Goal: Information Seeking & Learning: Learn about a topic

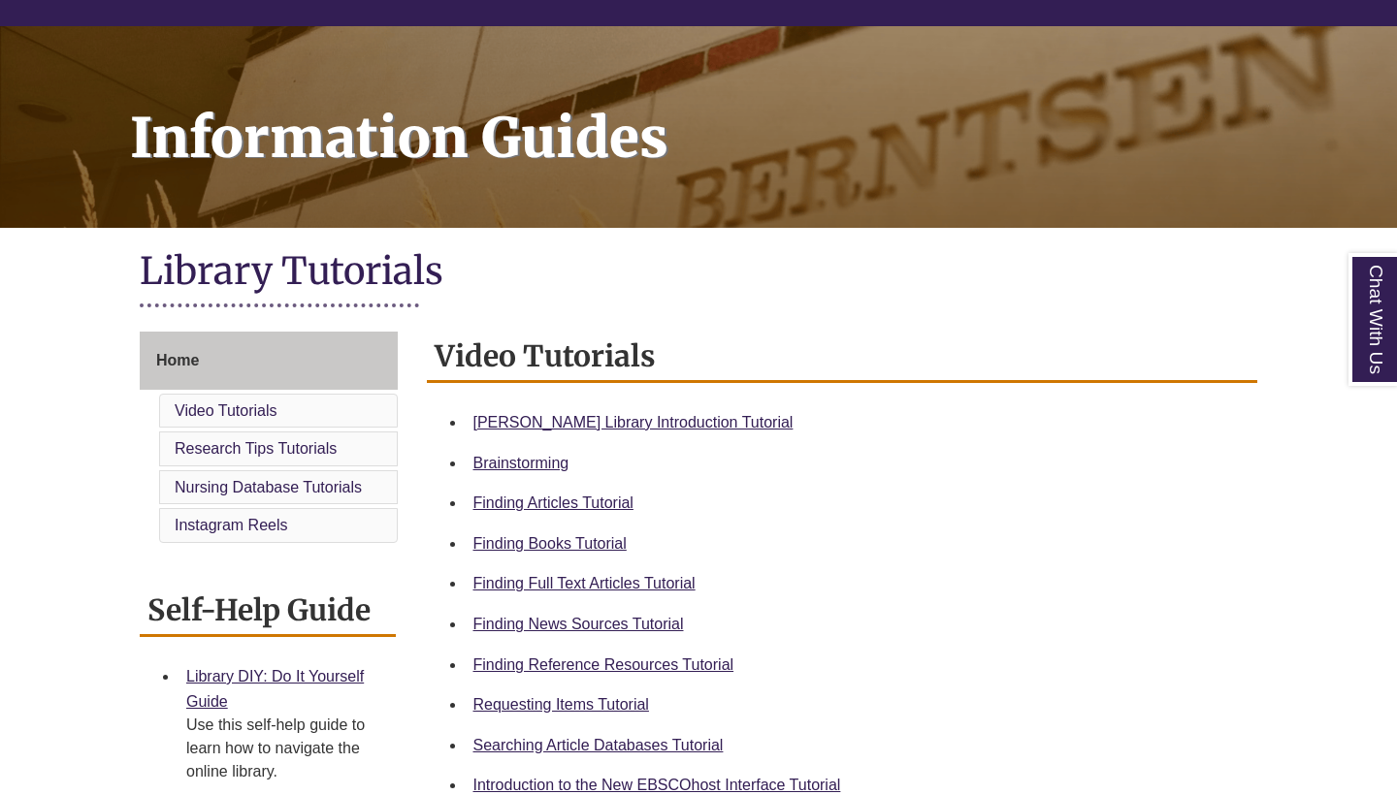
scroll to position [213, 0]
click at [545, 703] on link "Requesting Items Tutorial" at bounding box center [561, 705] width 176 height 16
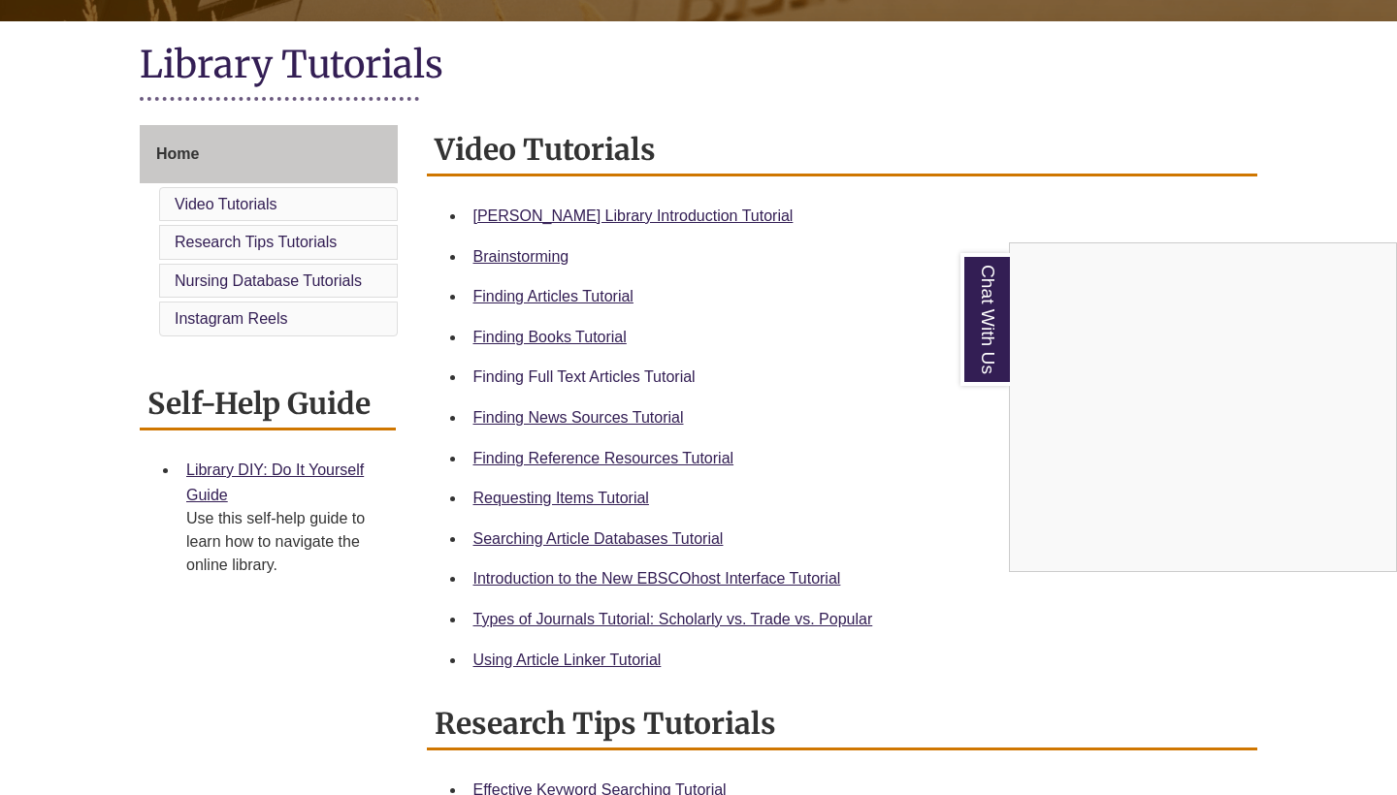
scroll to position [425, 0]
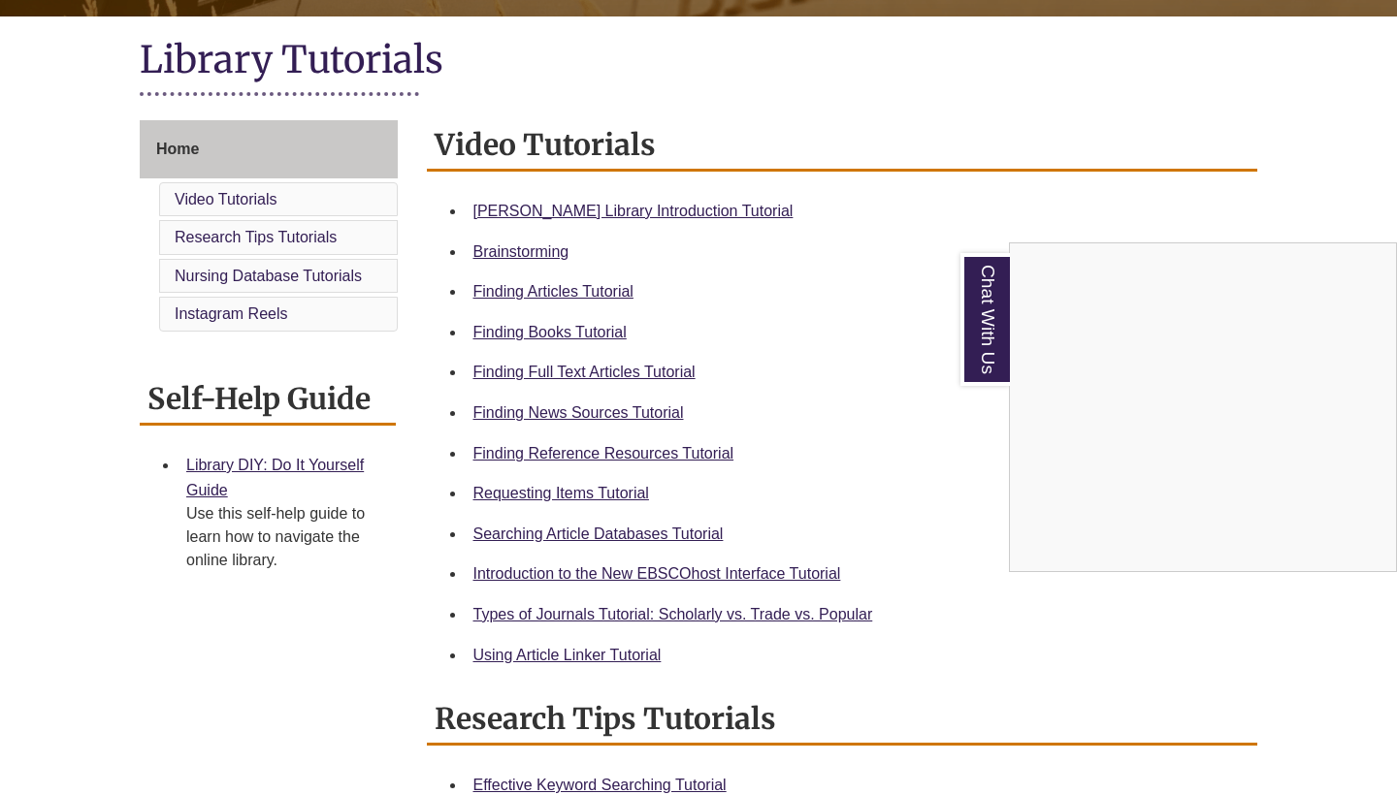
click at [646, 602] on div "Chat With Us" at bounding box center [698, 397] width 1397 height 795
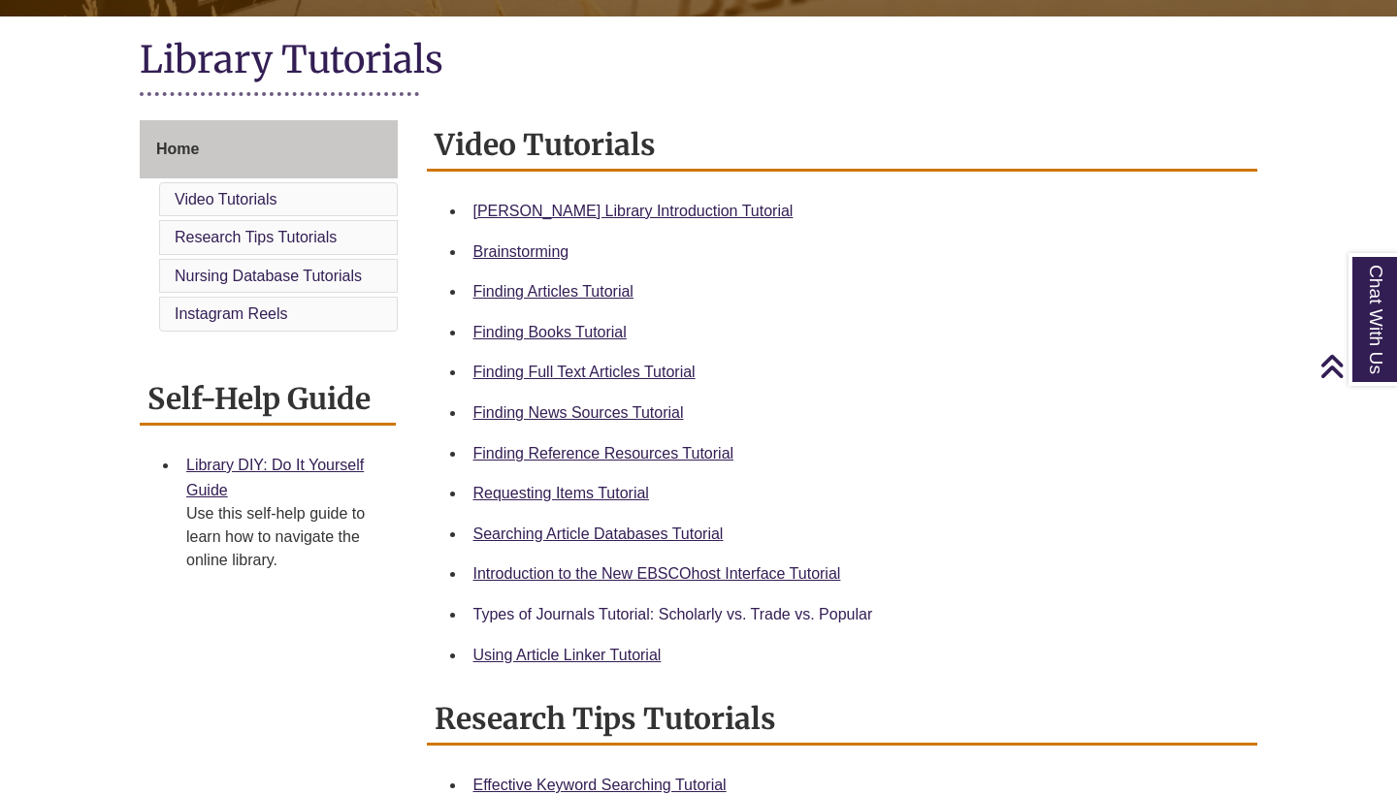
click at [646, 606] on link "Types of Journals Tutorial: Scholarly vs. Trade vs. Popular" at bounding box center [673, 614] width 400 height 16
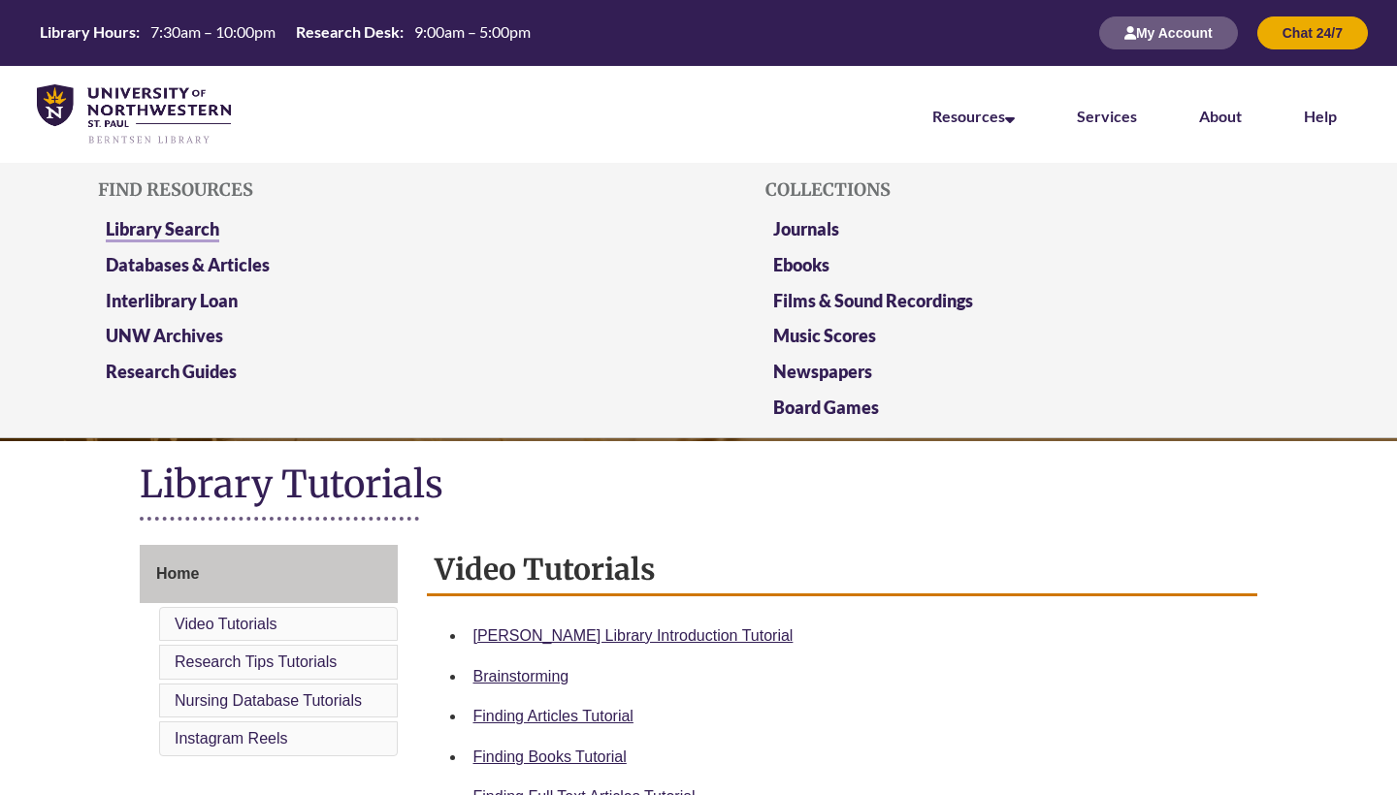
click at [171, 226] on link "Library Search" at bounding box center [162, 230] width 113 height 24
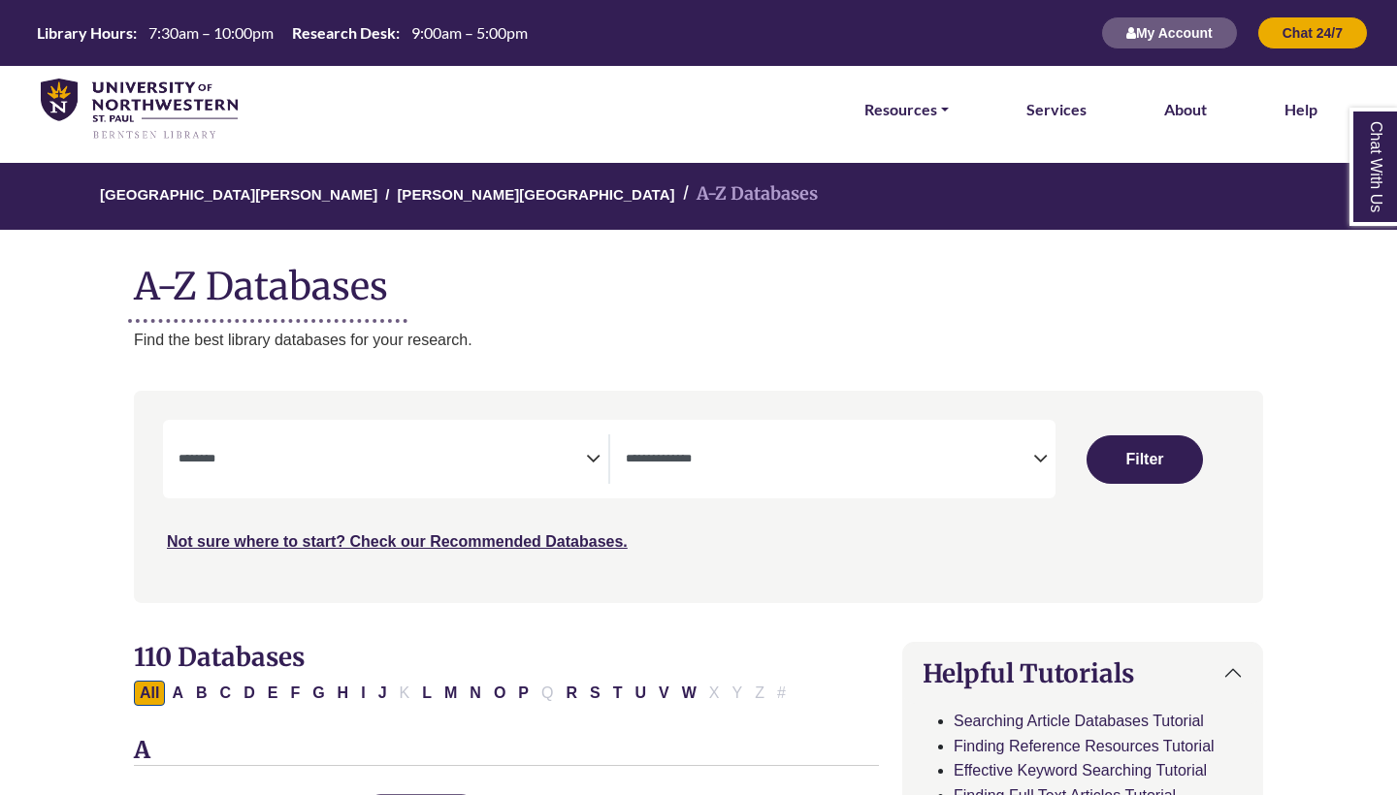
select select "Database Subject Filter"
select select "Database Types Filter"
click at [933, 113] on link "Resources" at bounding box center [906, 109] width 84 height 25
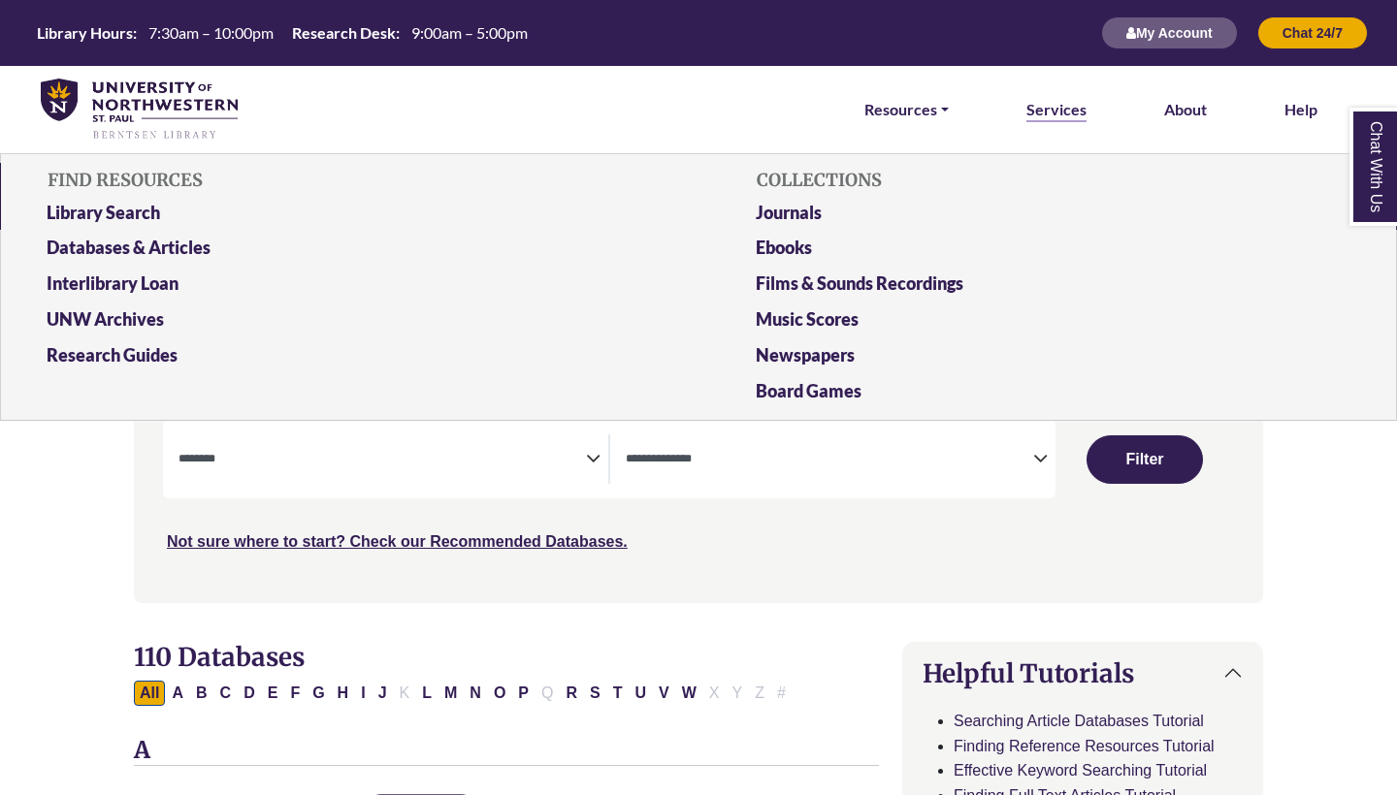
click at [1064, 115] on link "Services" at bounding box center [1056, 109] width 60 height 25
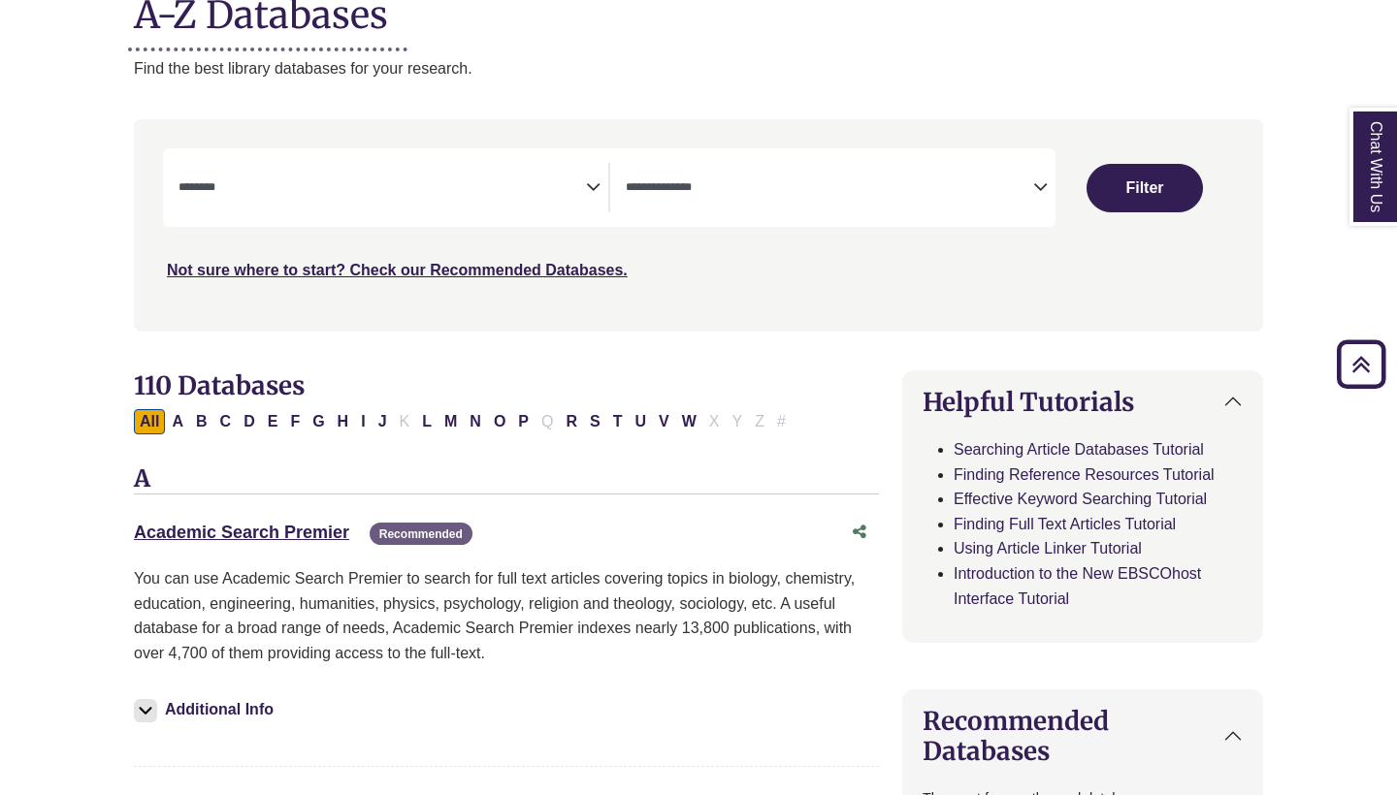
scroll to position [276, 0]
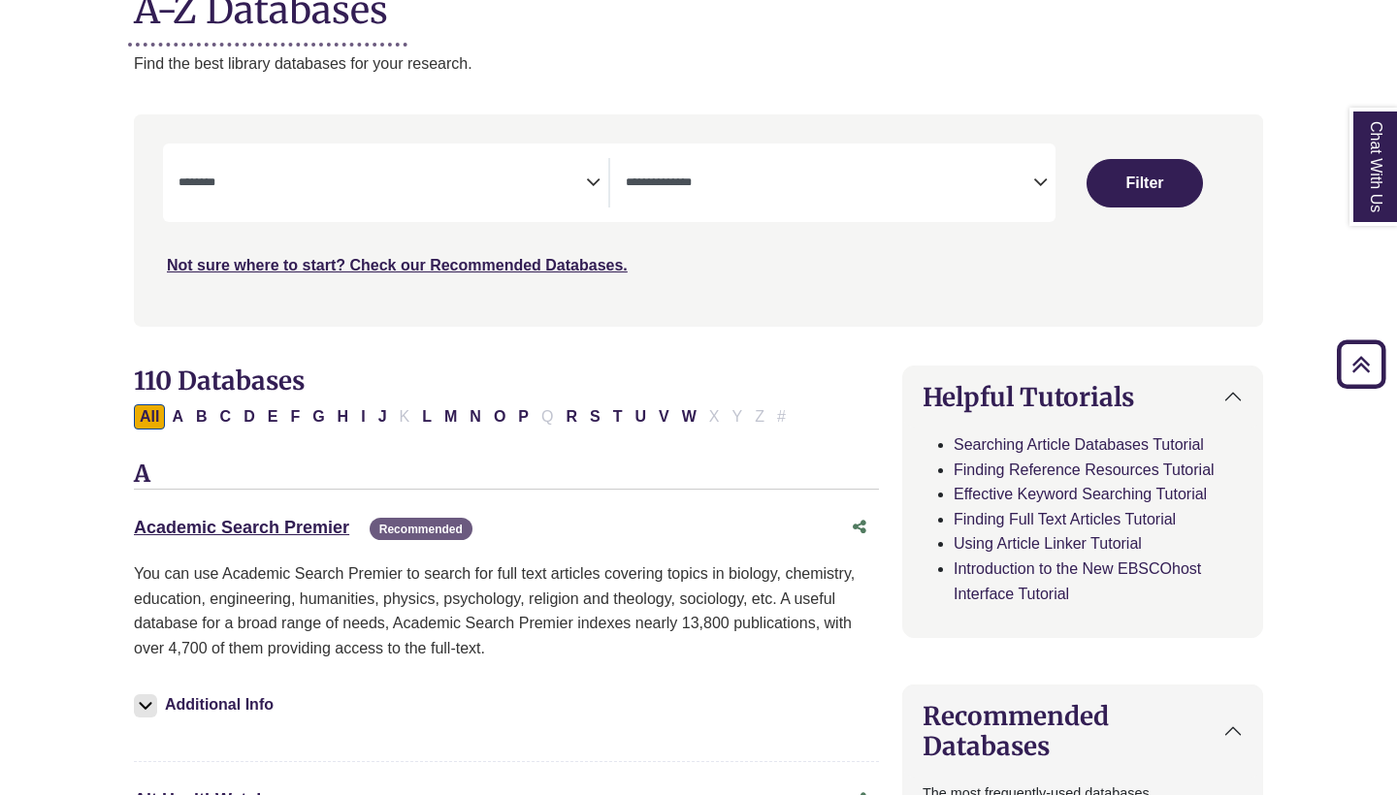
click at [589, 177] on icon "Search filters" at bounding box center [593, 179] width 15 height 29
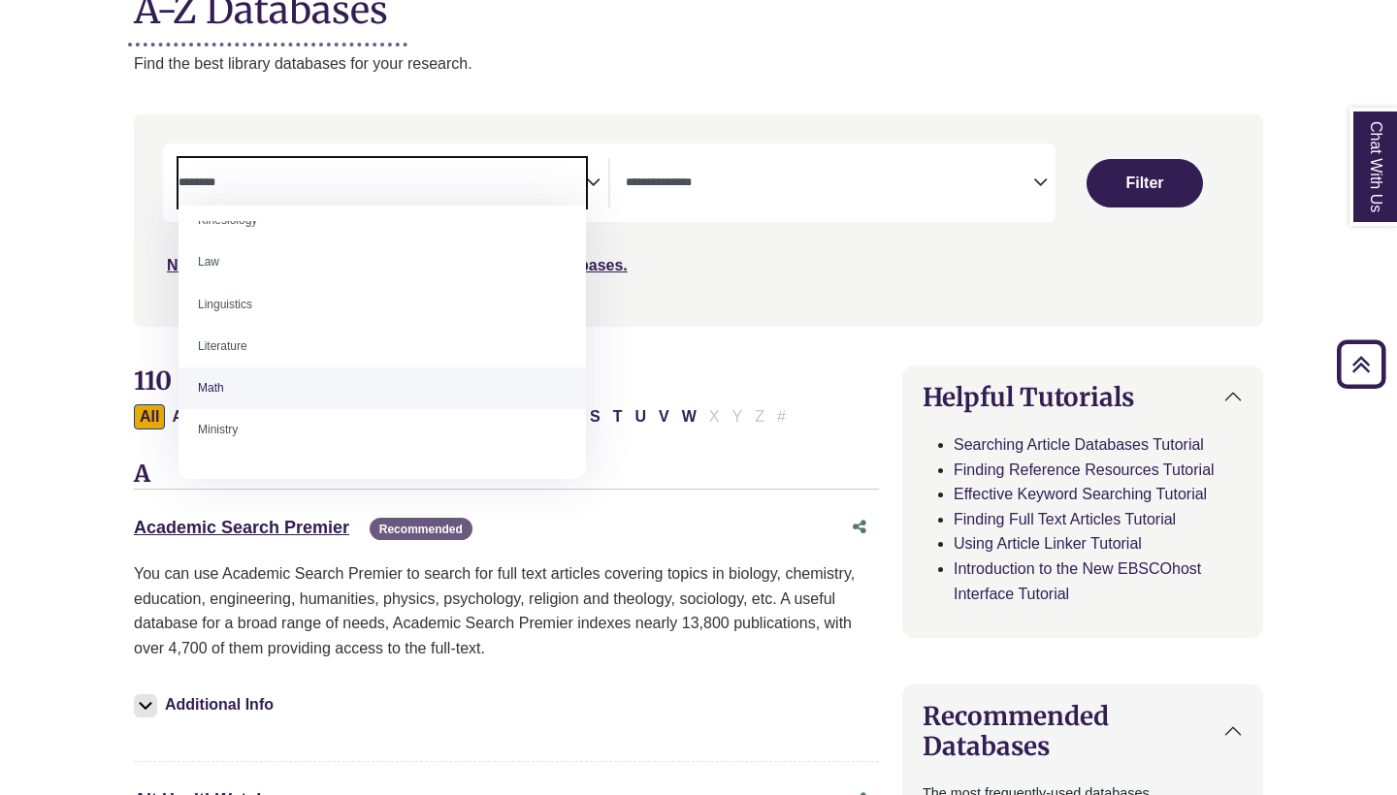
scroll to position [1015, 0]
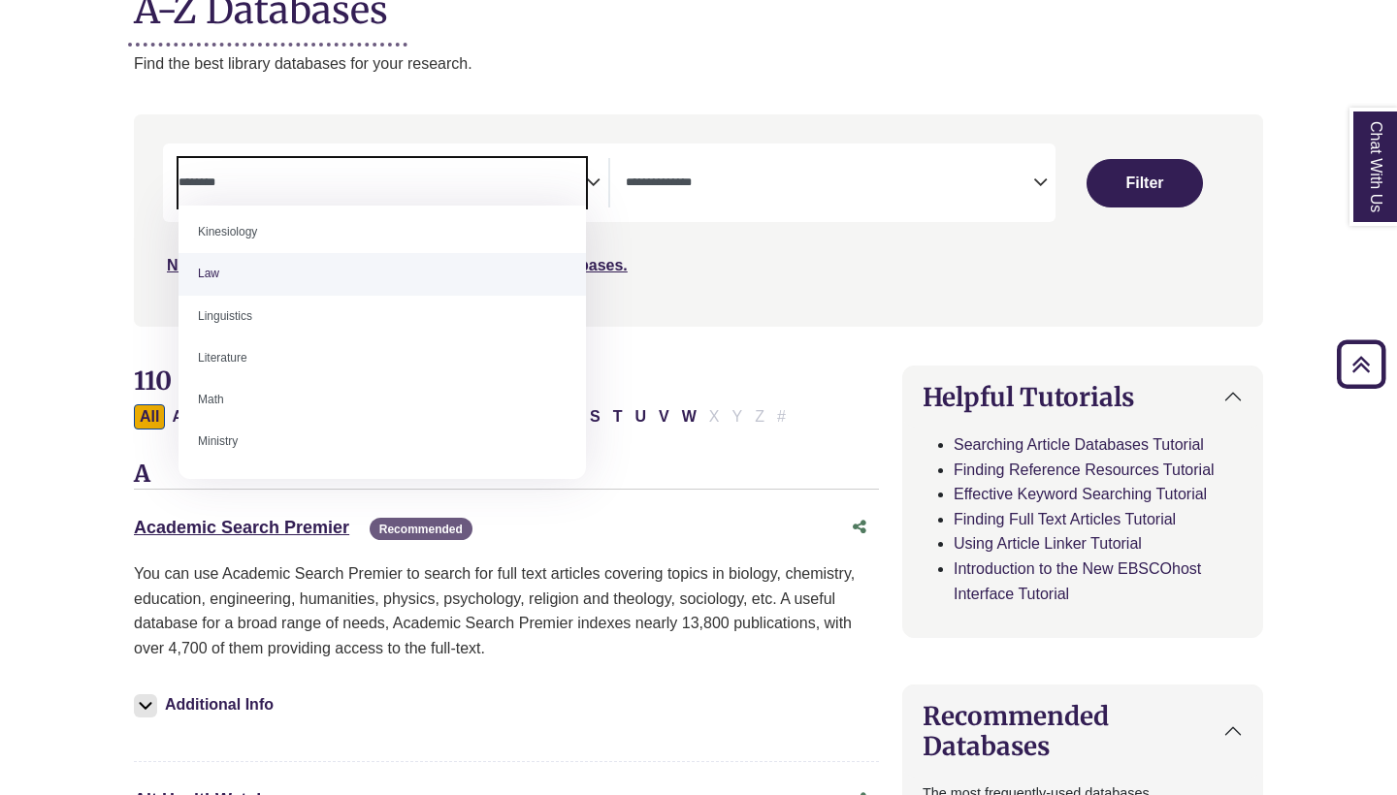
select select "******"
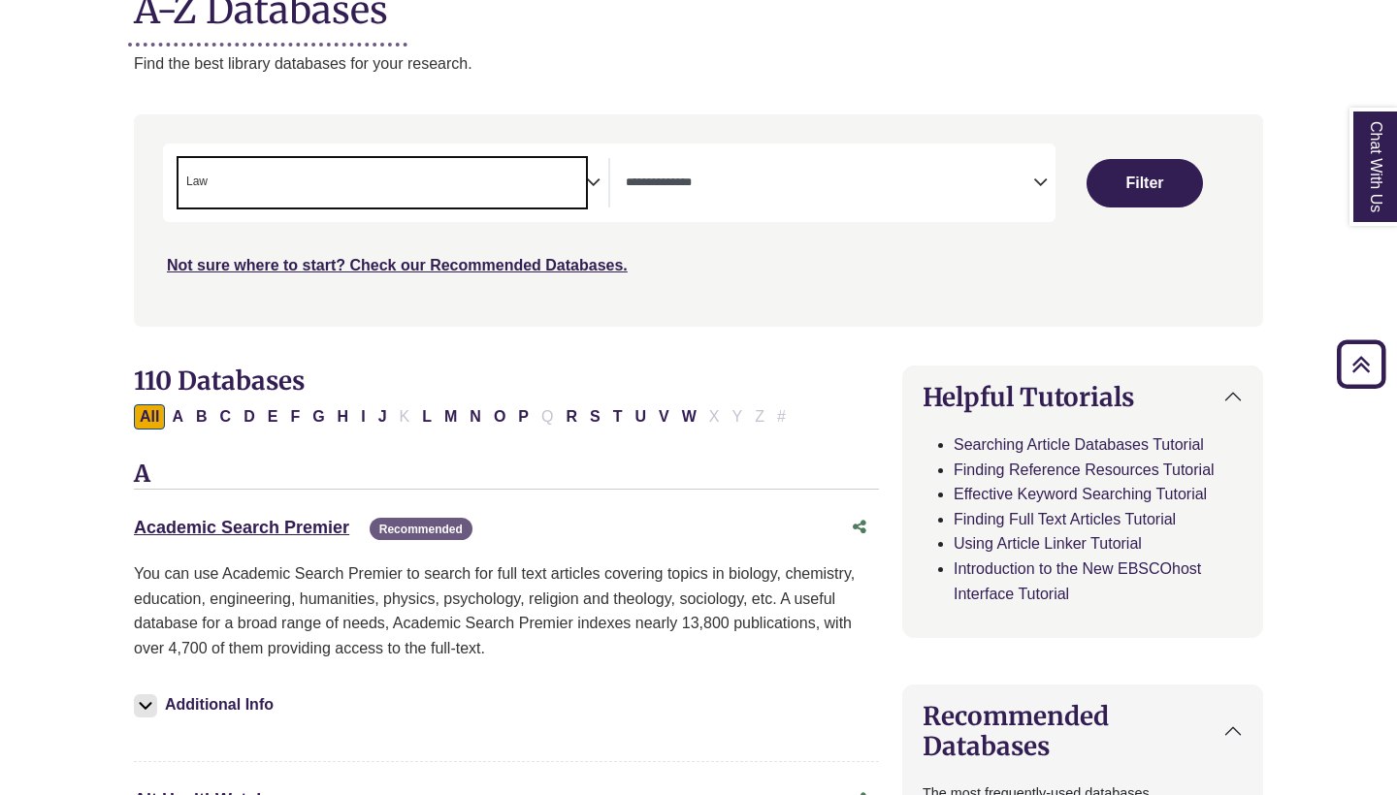
scroll to position [461, 0]
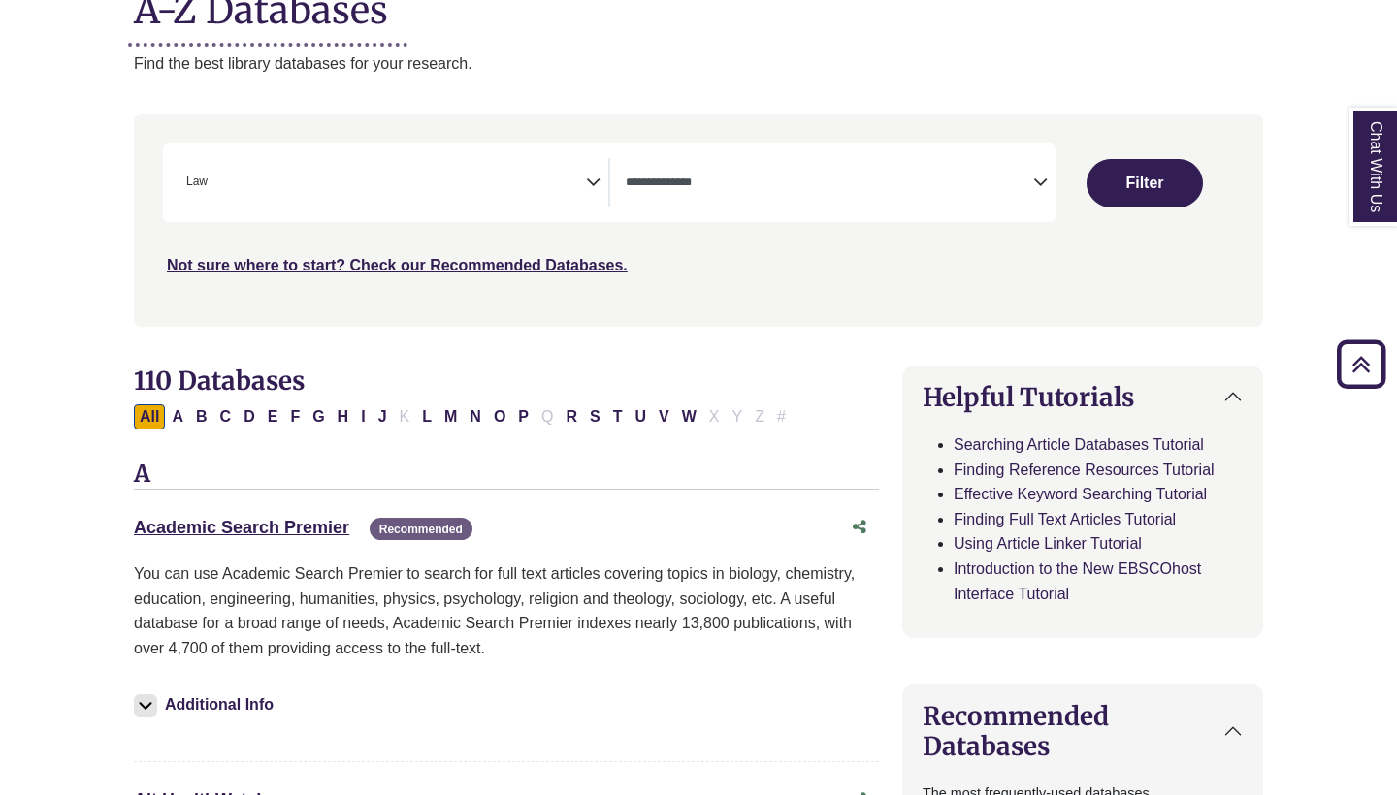
click at [1039, 181] on icon "Search filters" at bounding box center [1040, 179] width 15 height 29
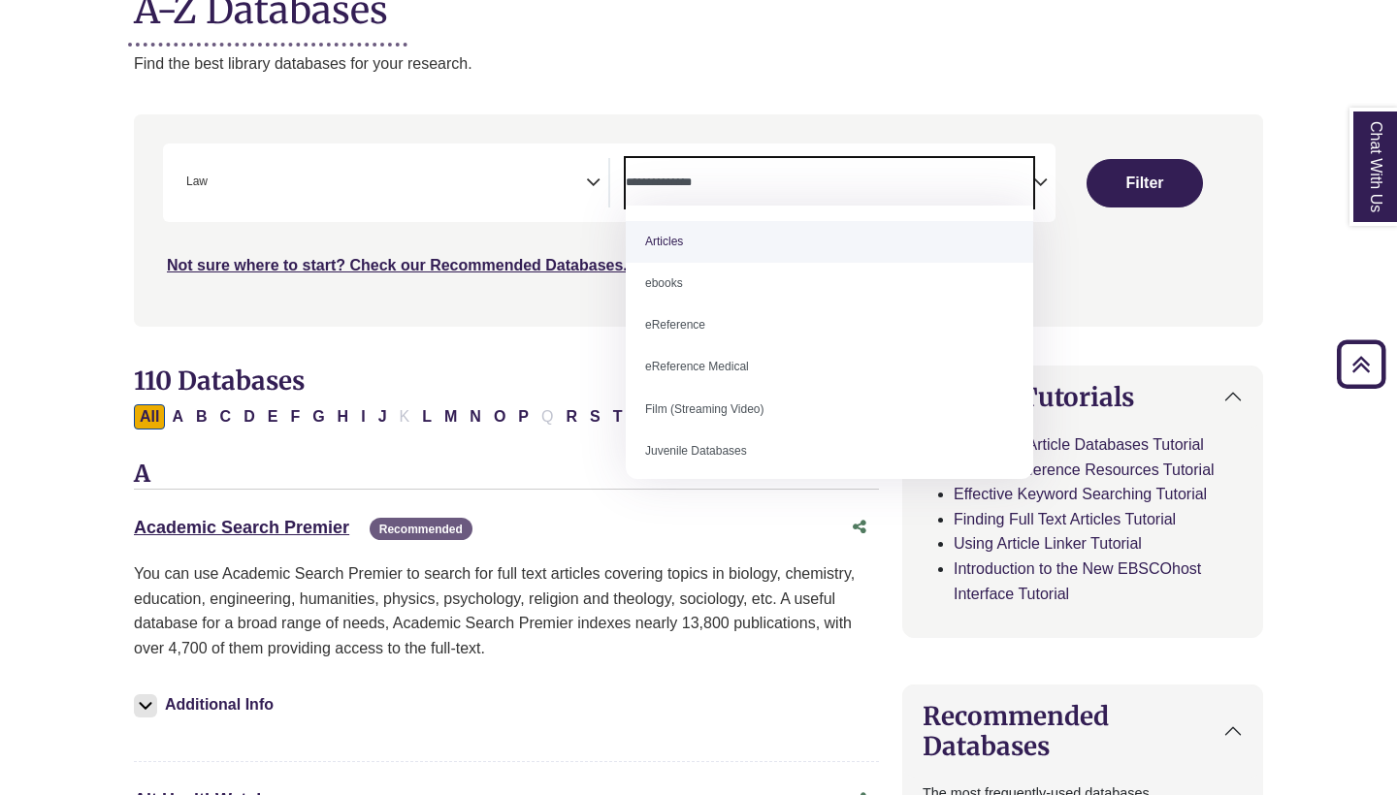
scroll to position [370, 0]
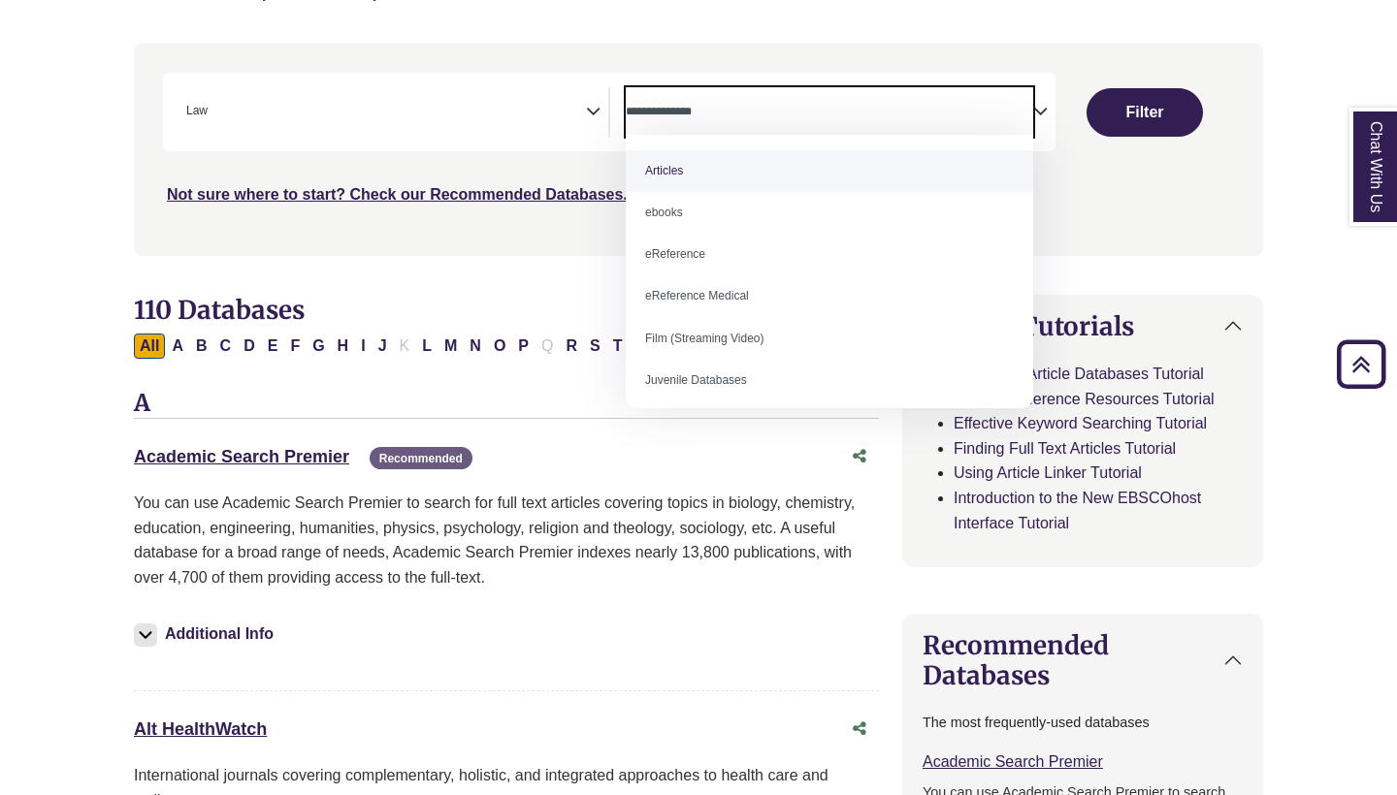
click at [597, 176] on div "***" at bounding box center [698, 140] width 1071 height 134
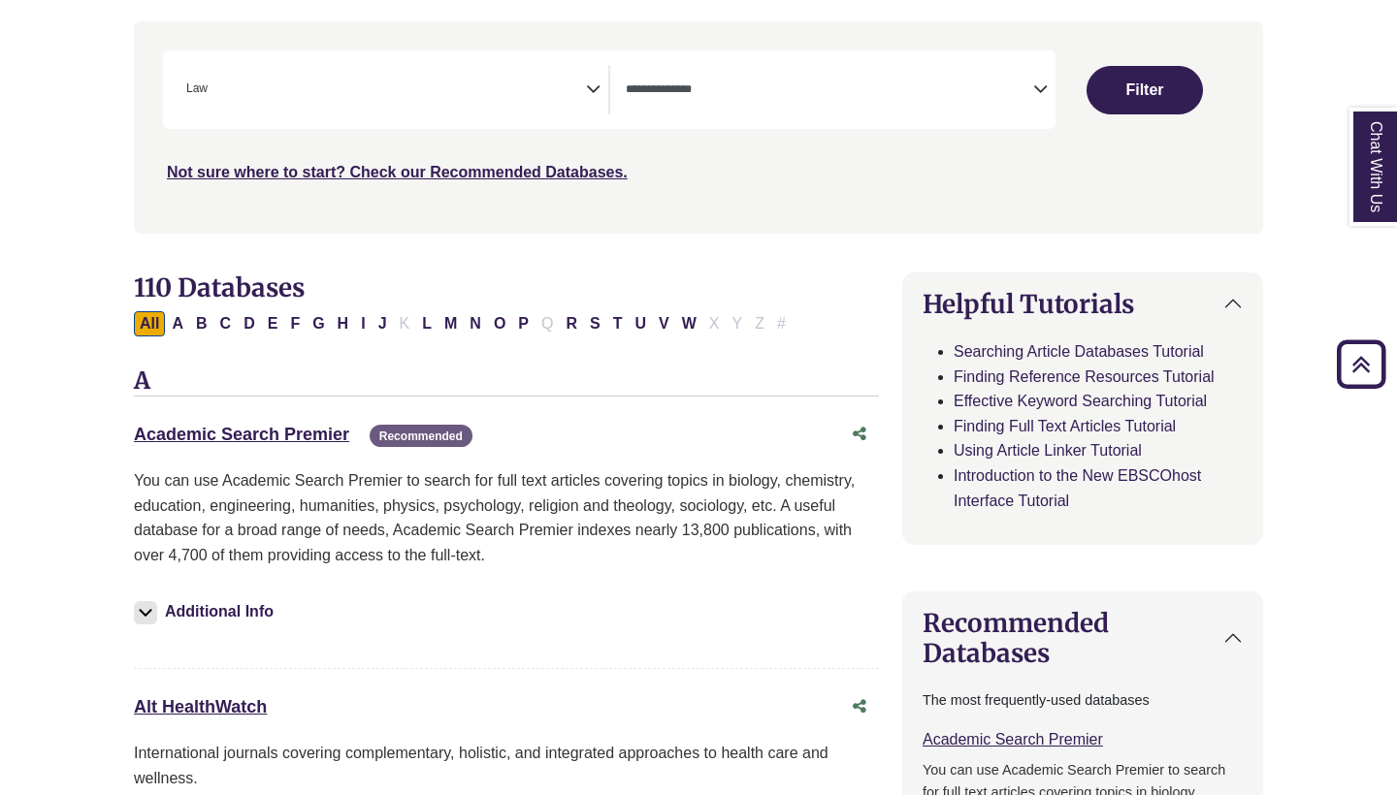
click at [590, 78] on icon "Search filters" at bounding box center [593, 86] width 15 height 29
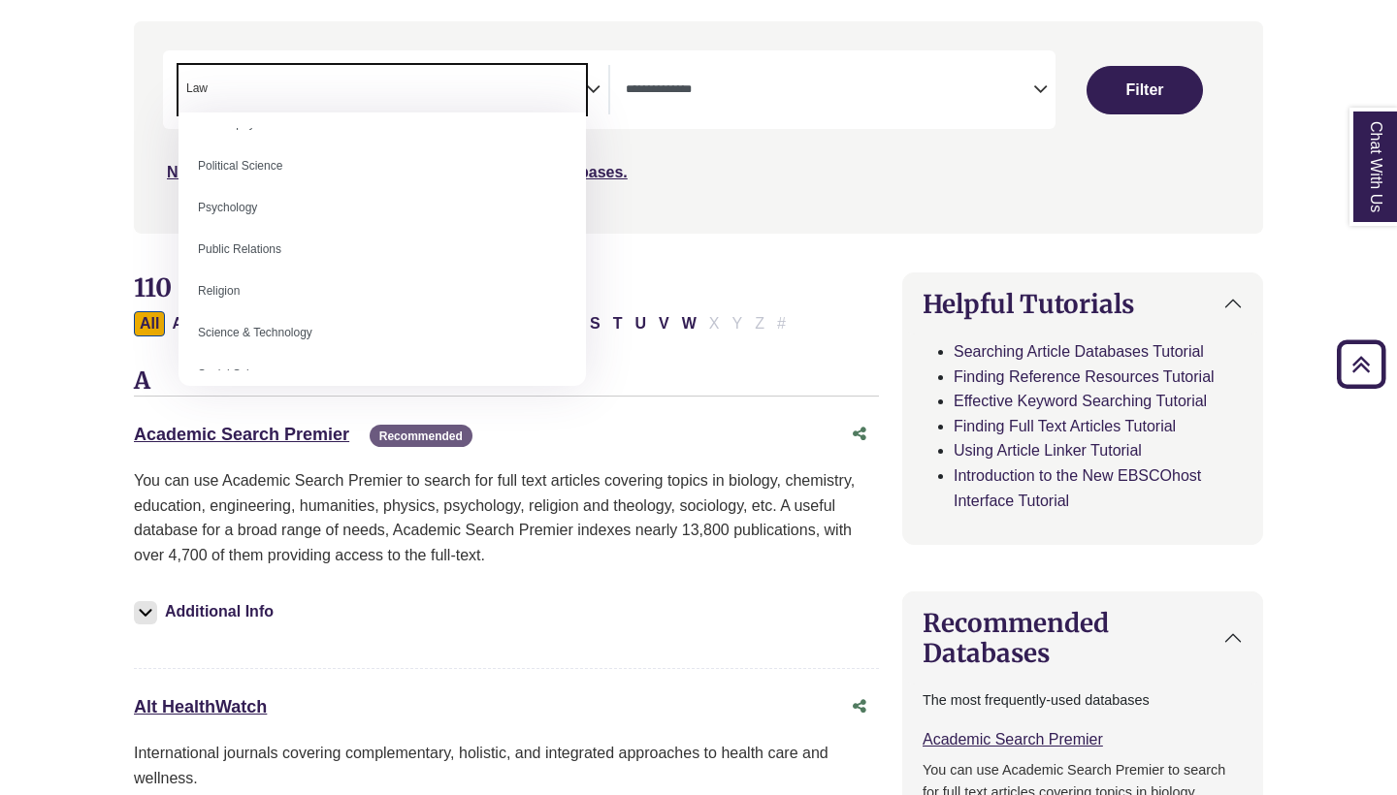
scroll to position [1492, 0]
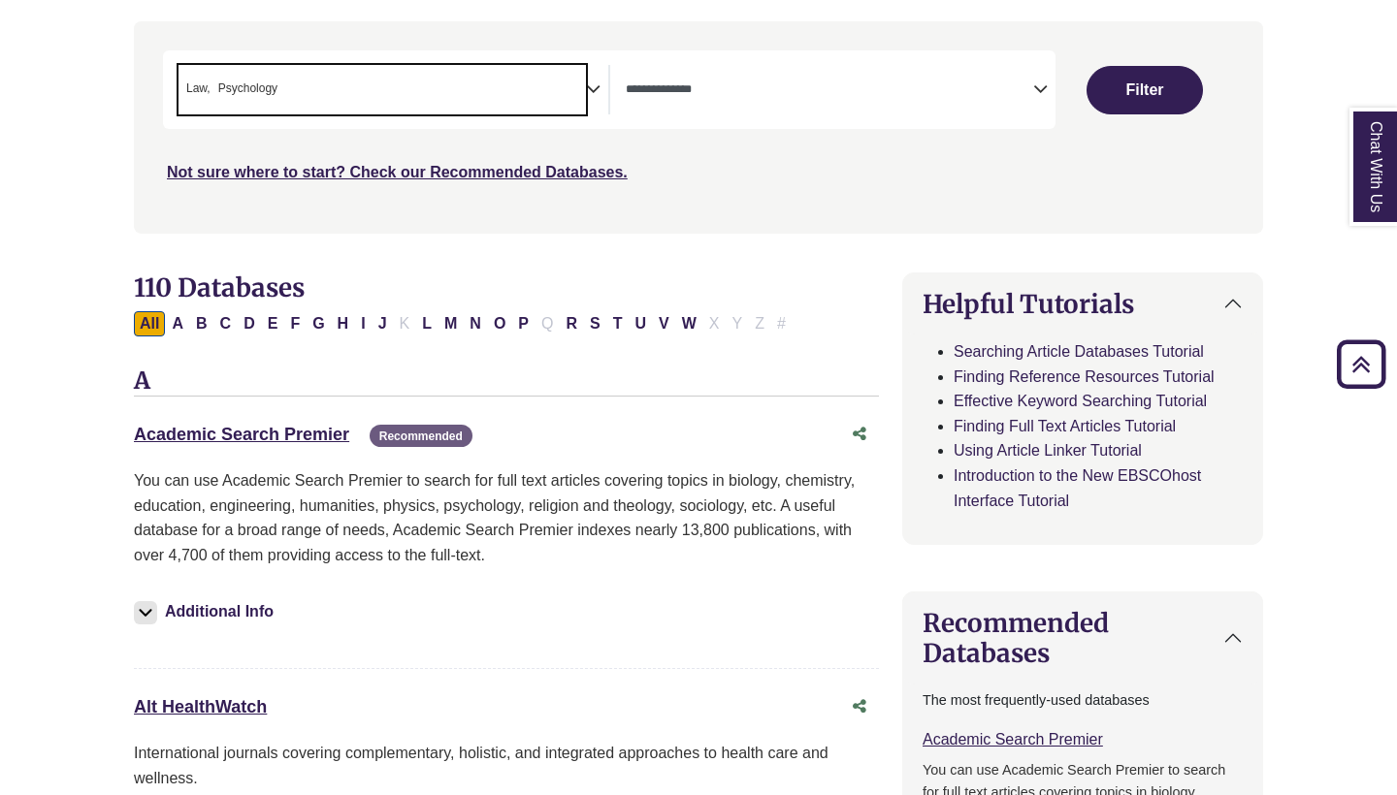
click at [593, 84] on icon "Search filters" at bounding box center [593, 86] width 15 height 29
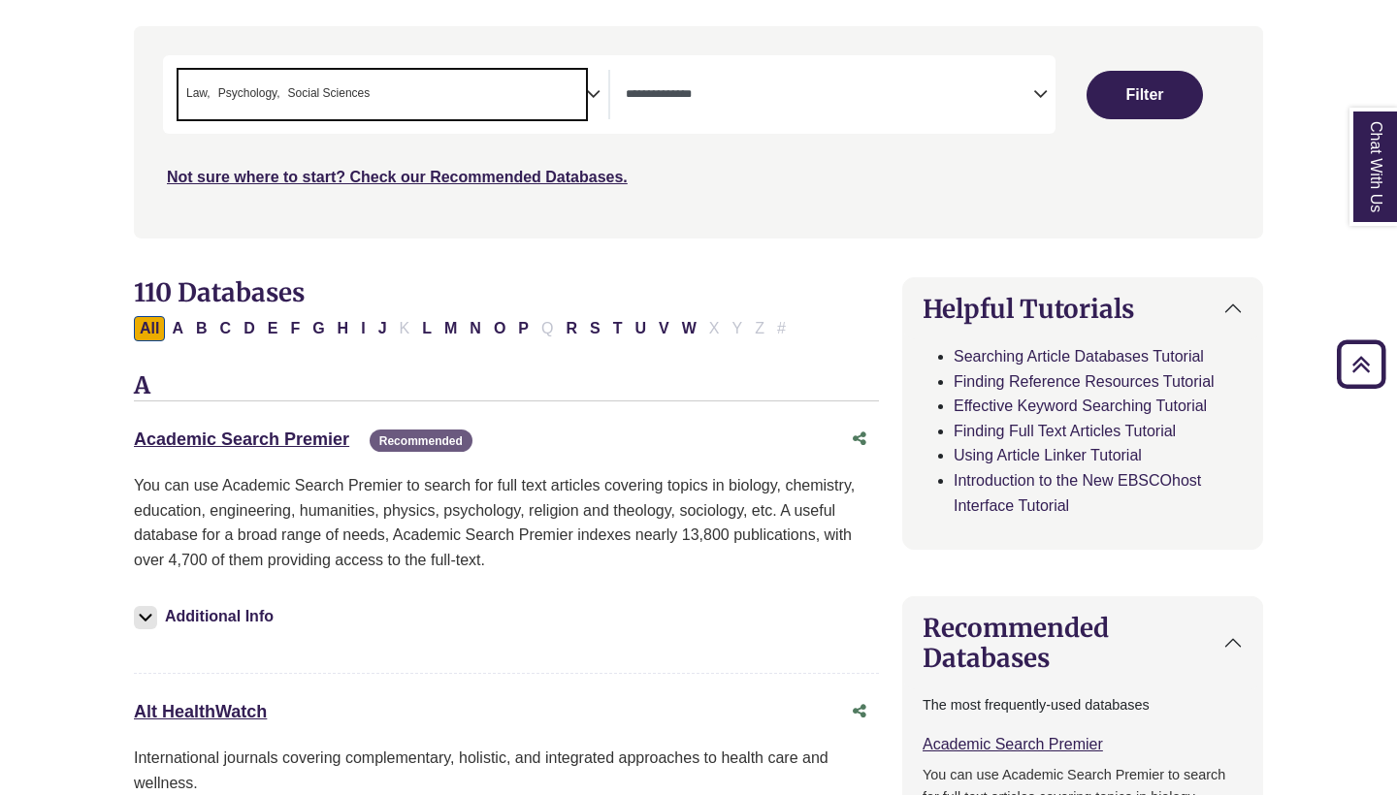
scroll to position [336, 0]
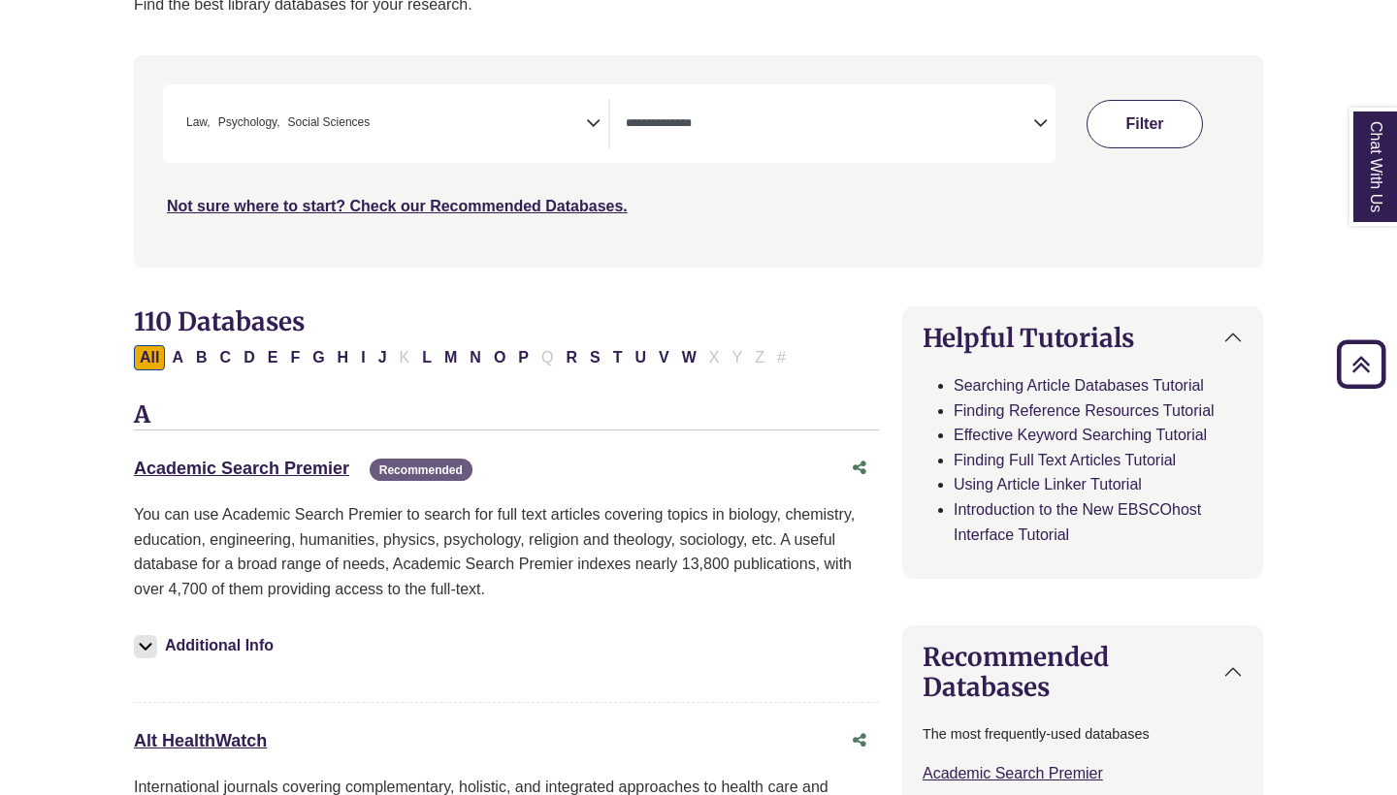
click at [1165, 128] on button "Filter" at bounding box center [1144, 124] width 116 height 49
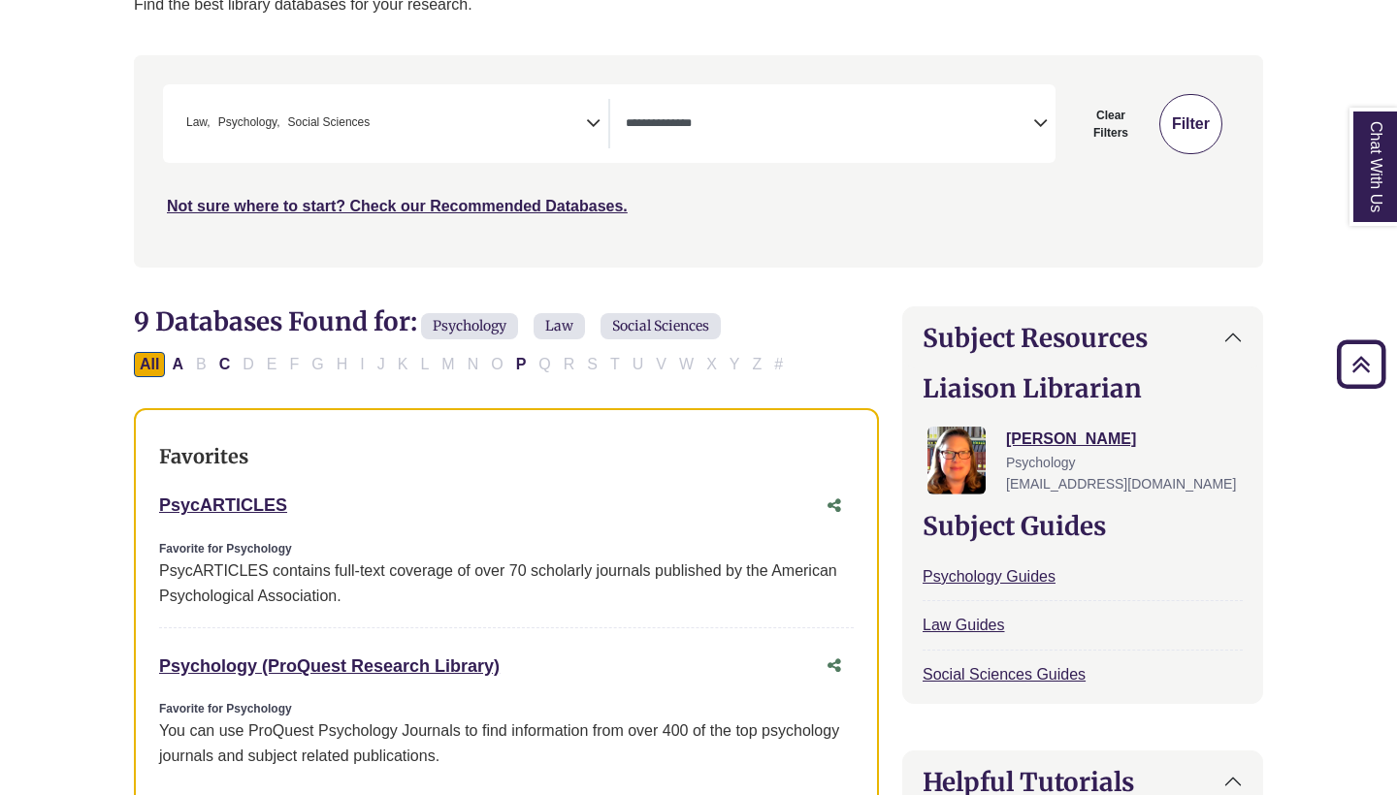
select select "Database Types Filter"
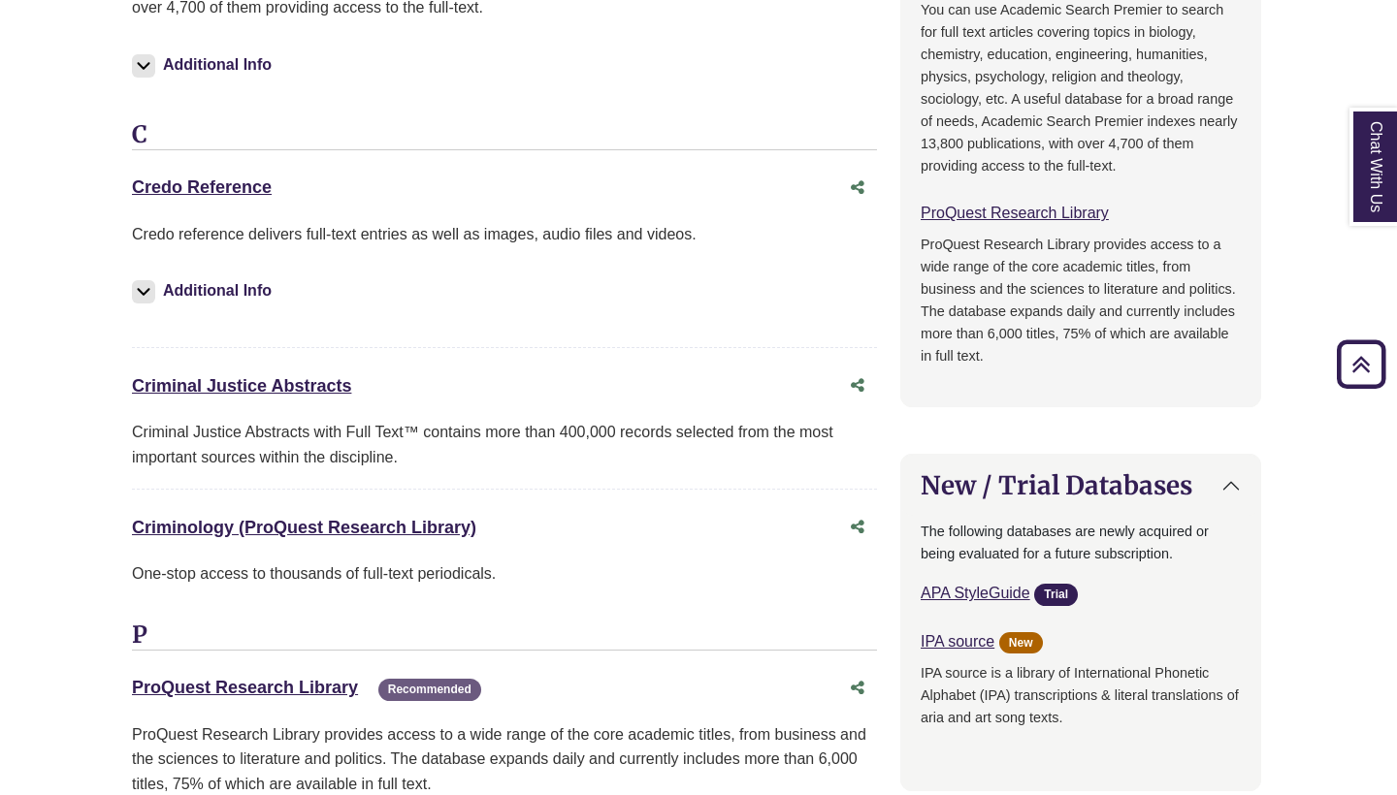
scroll to position [1579, 2]
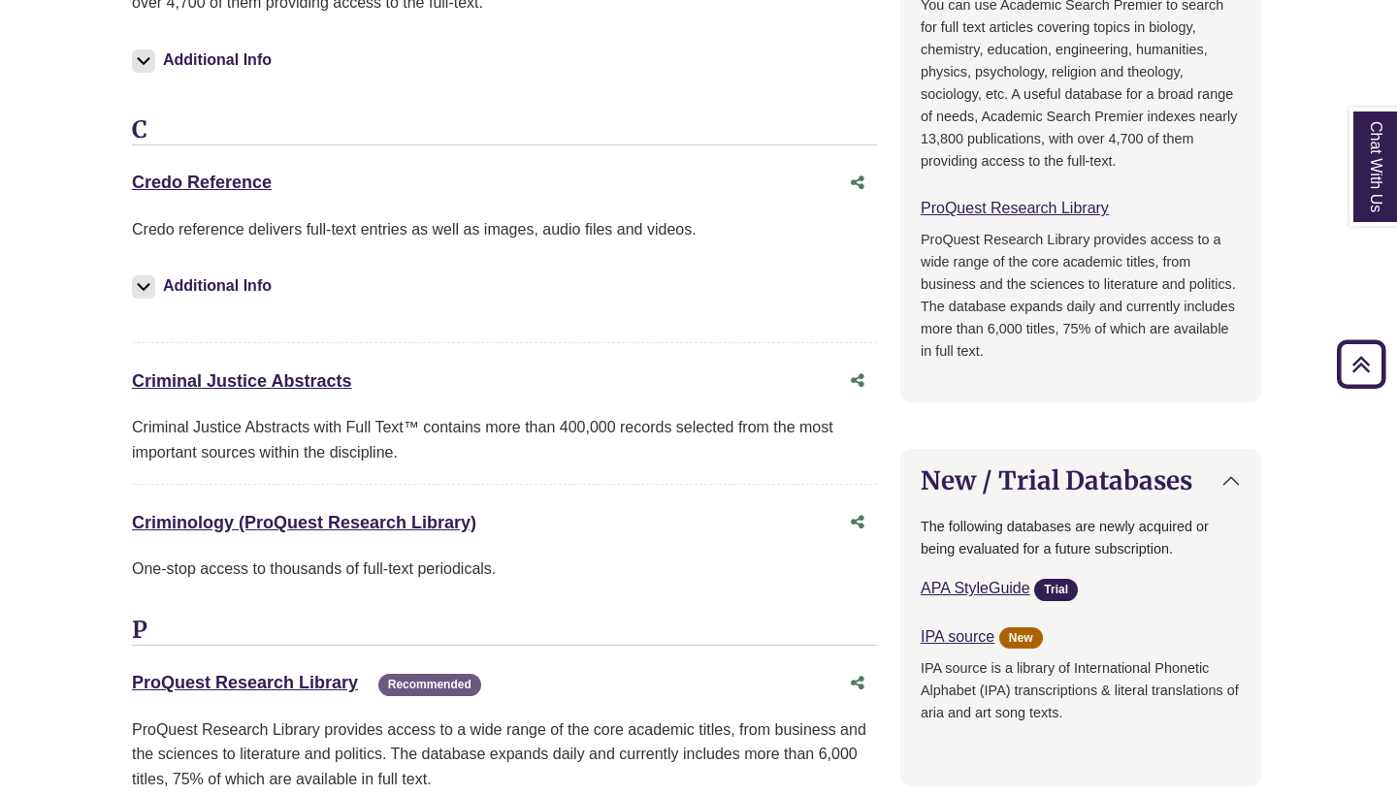
click at [370, 372] on div "Criminal Justice Abstracts This link opens in a new window" at bounding box center [485, 382] width 706 height 28
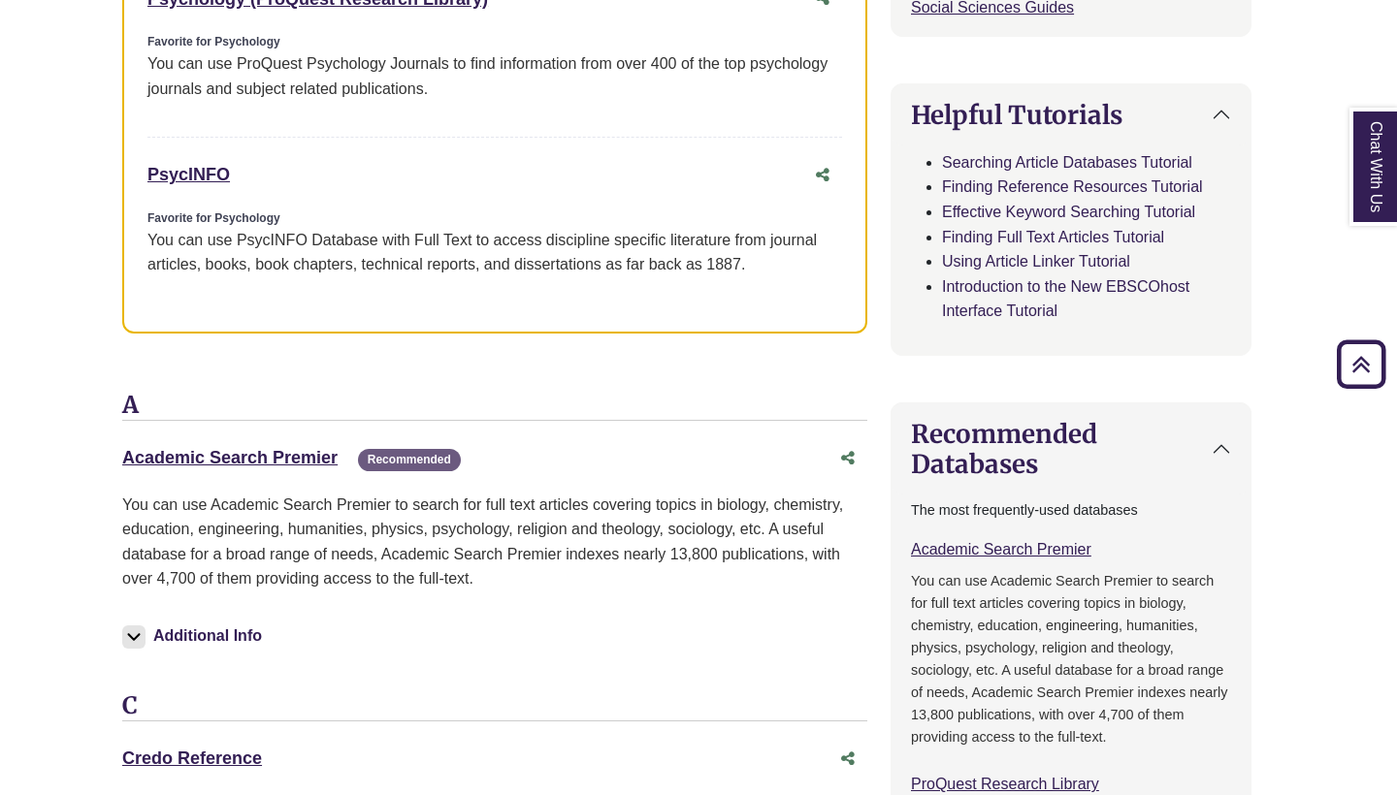
scroll to position [1009, 12]
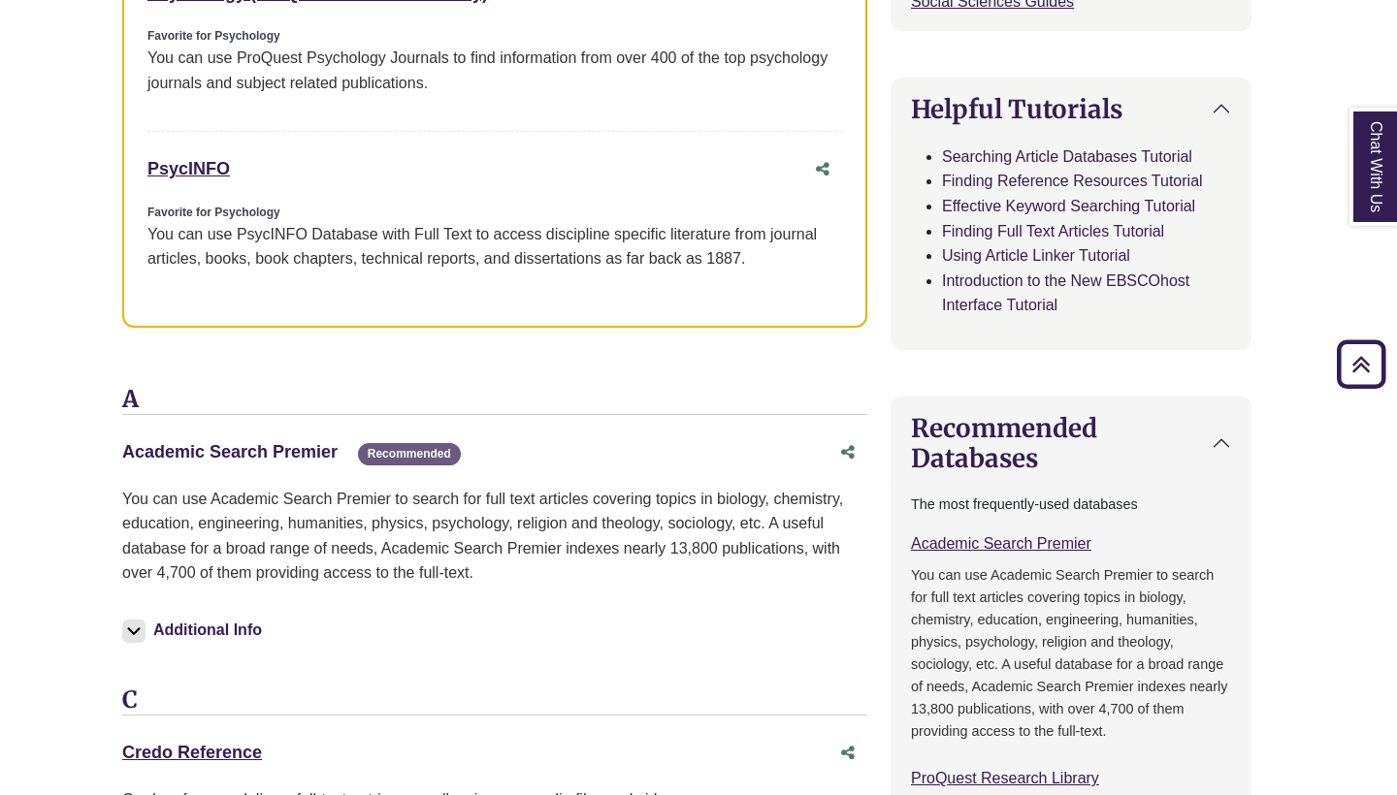
click at [288, 442] on link "Academic Search Premier This link opens in a new window" at bounding box center [229, 451] width 215 height 19
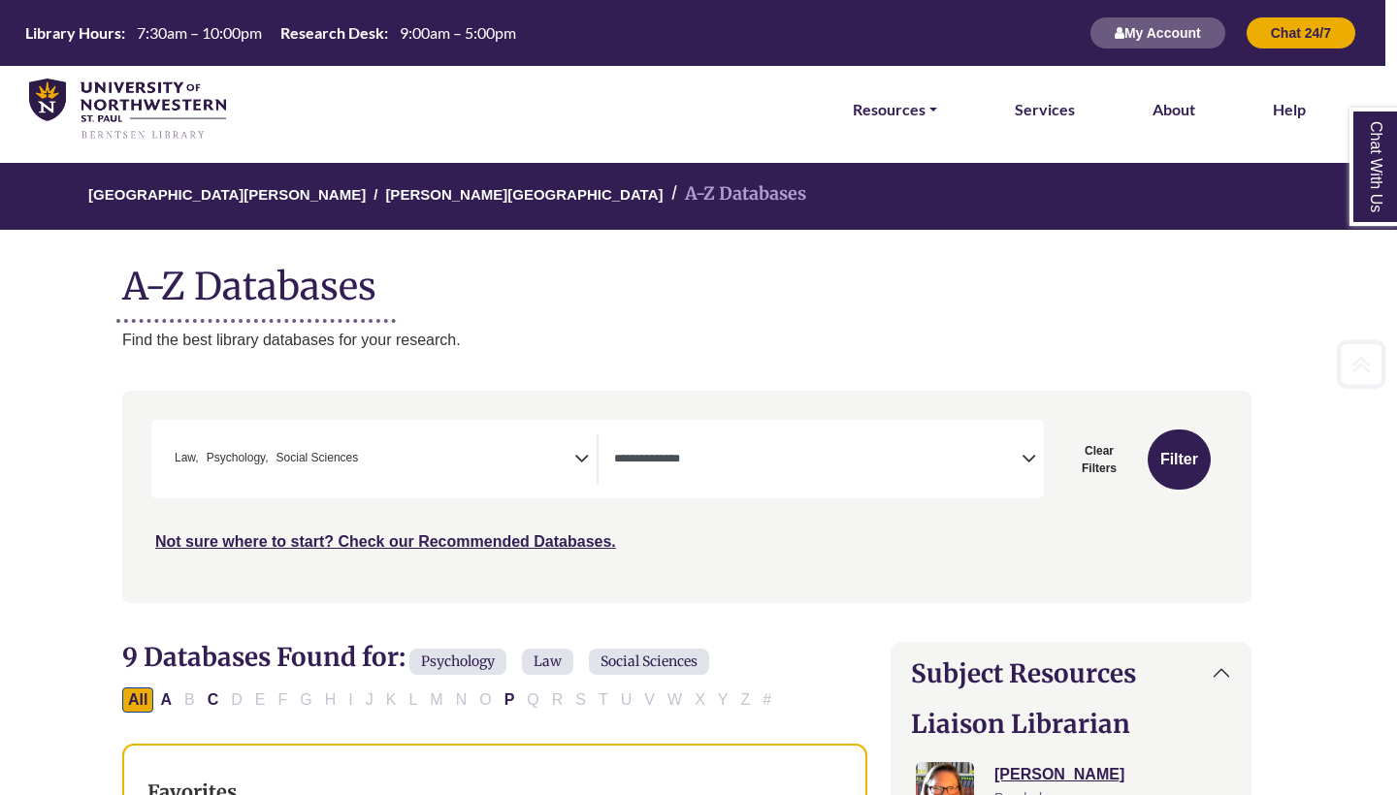
scroll to position [0, 12]
click at [905, 114] on link "Resources" at bounding box center [895, 109] width 84 height 25
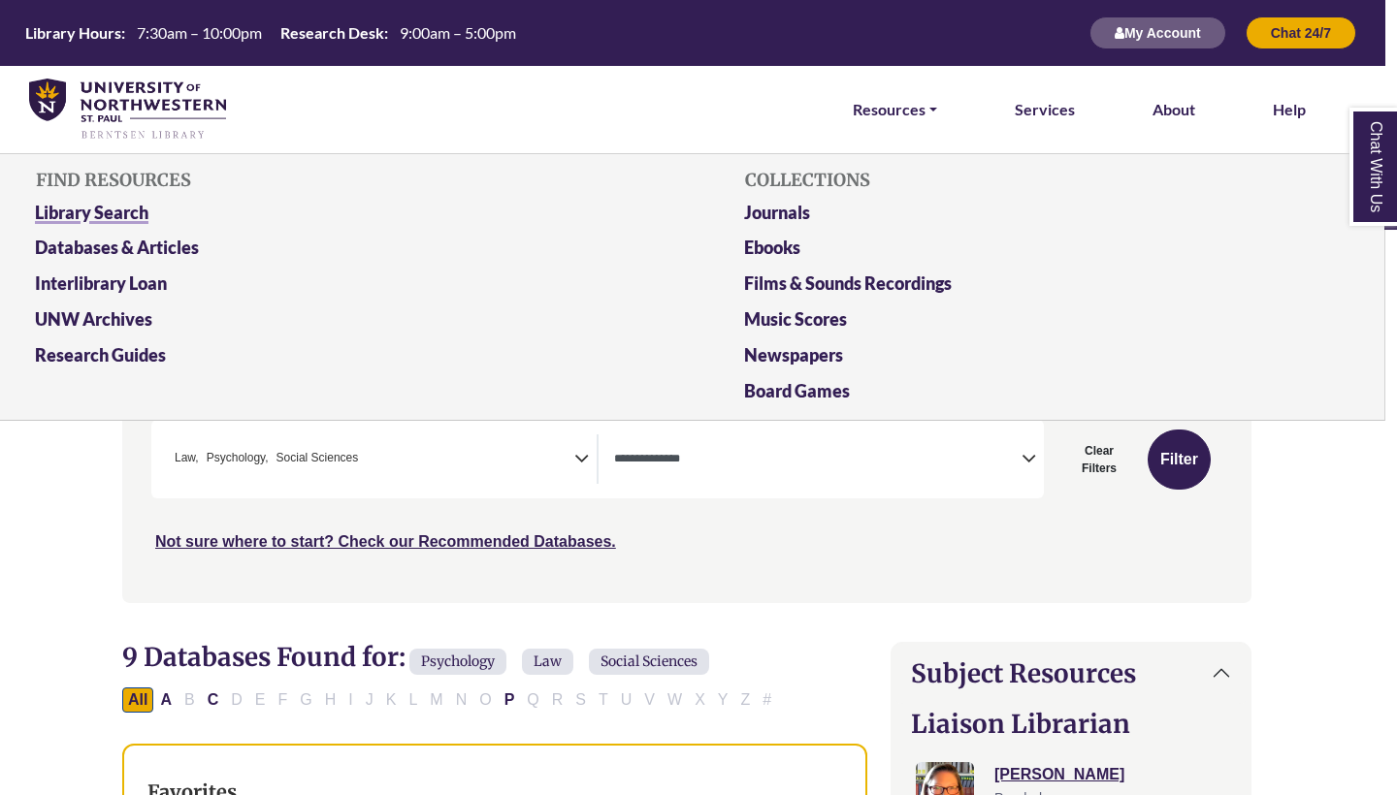
click at [124, 208] on link "Library Search" at bounding box center [332, 217] width 624 height 36
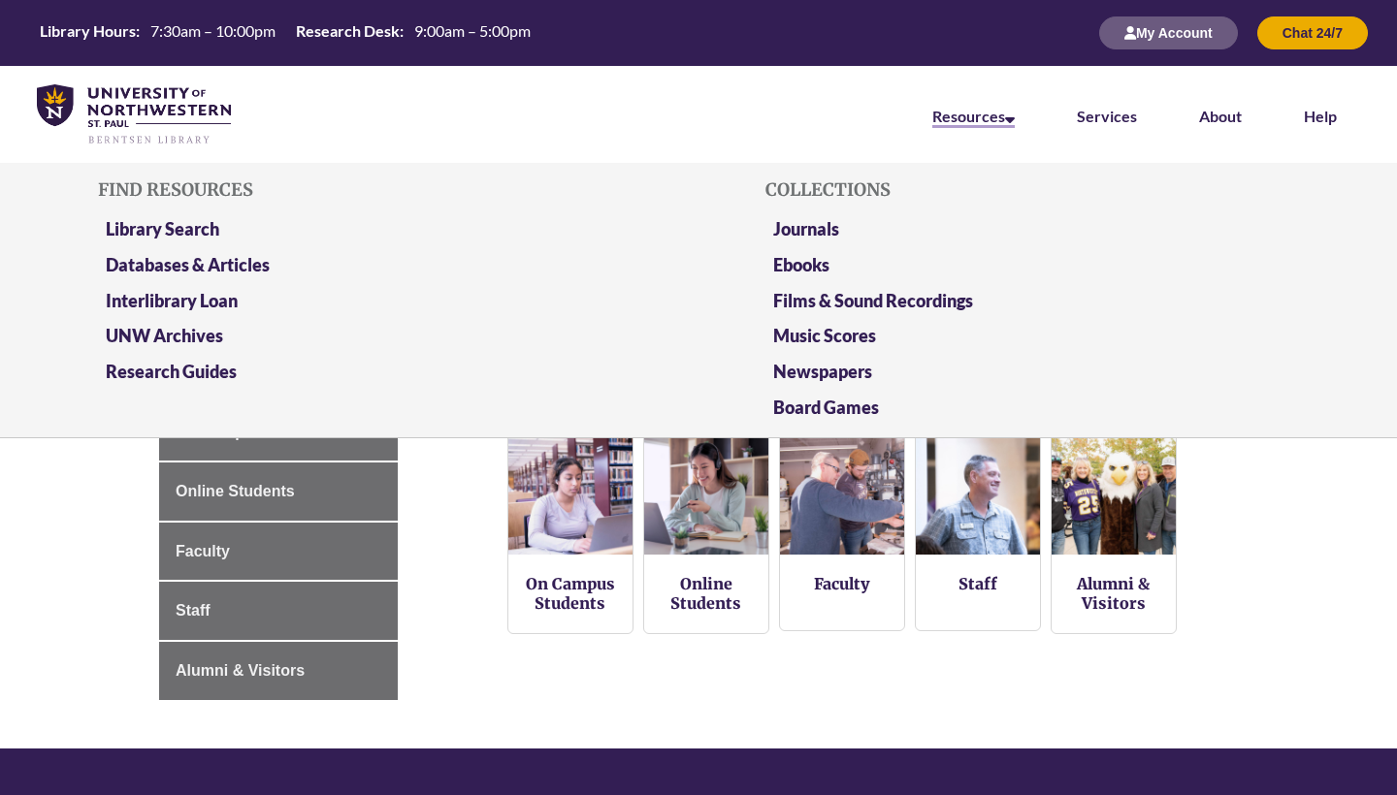
click at [953, 113] on link "Resources" at bounding box center [973, 117] width 82 height 21
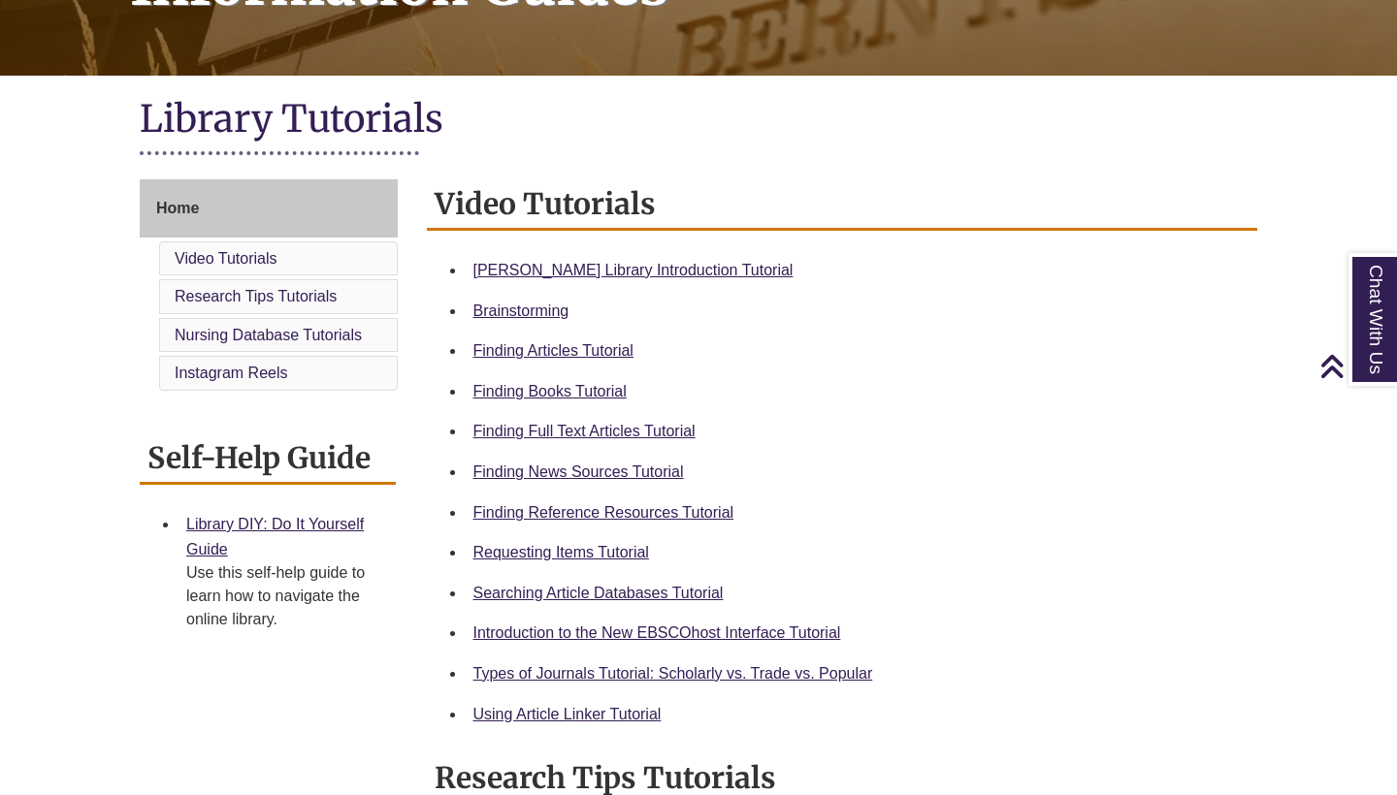
scroll to position [368, 0]
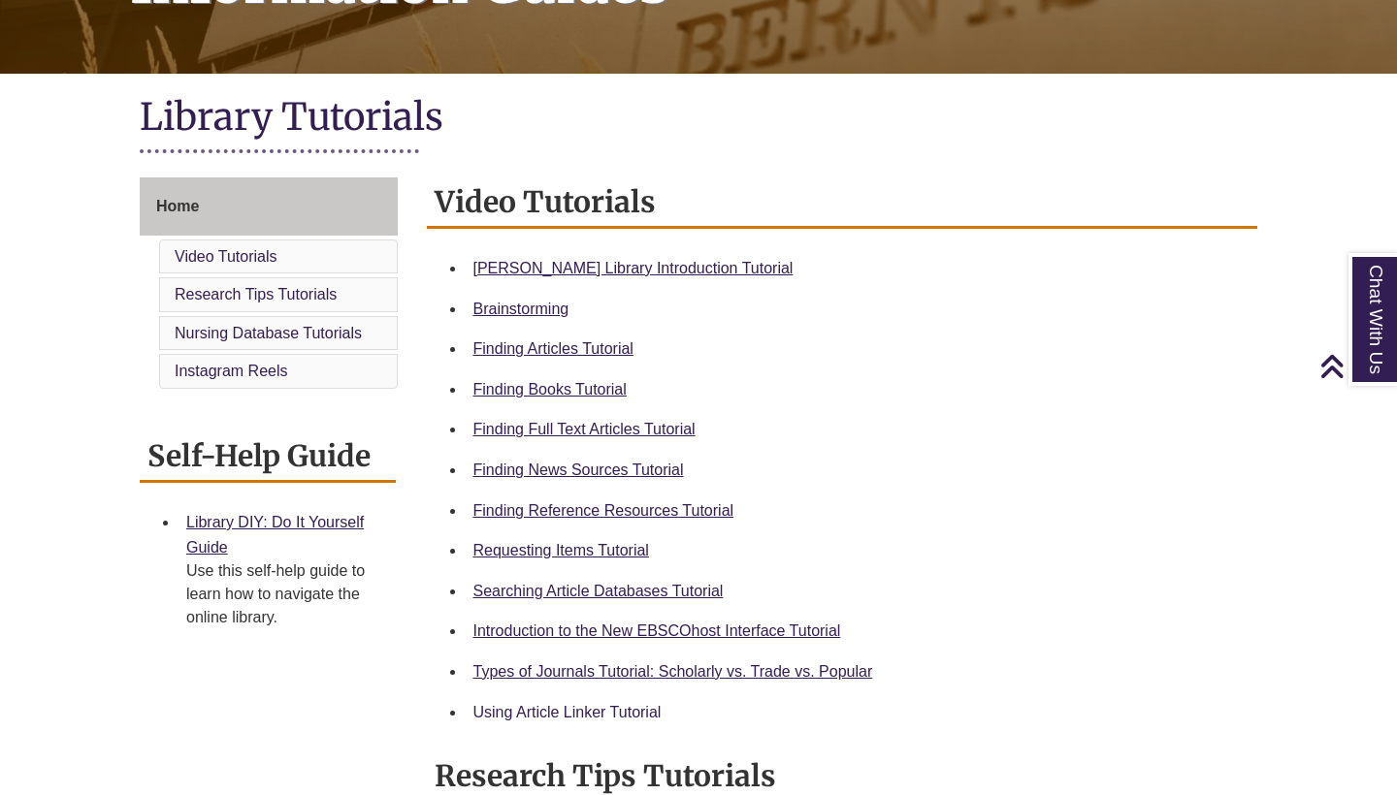
click at [598, 704] on link "Using Article Linker Tutorial" at bounding box center [567, 712] width 188 height 16
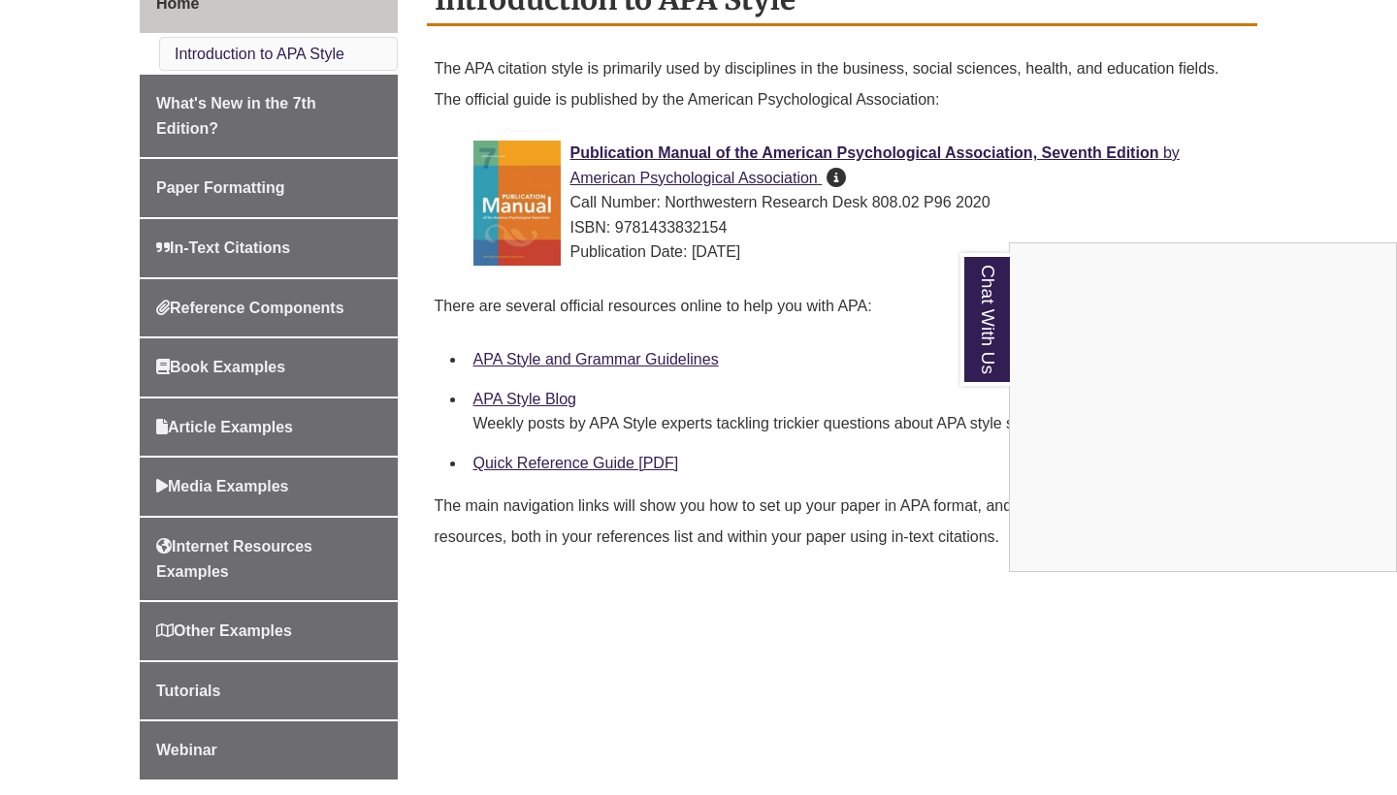
scroll to position [573, 0]
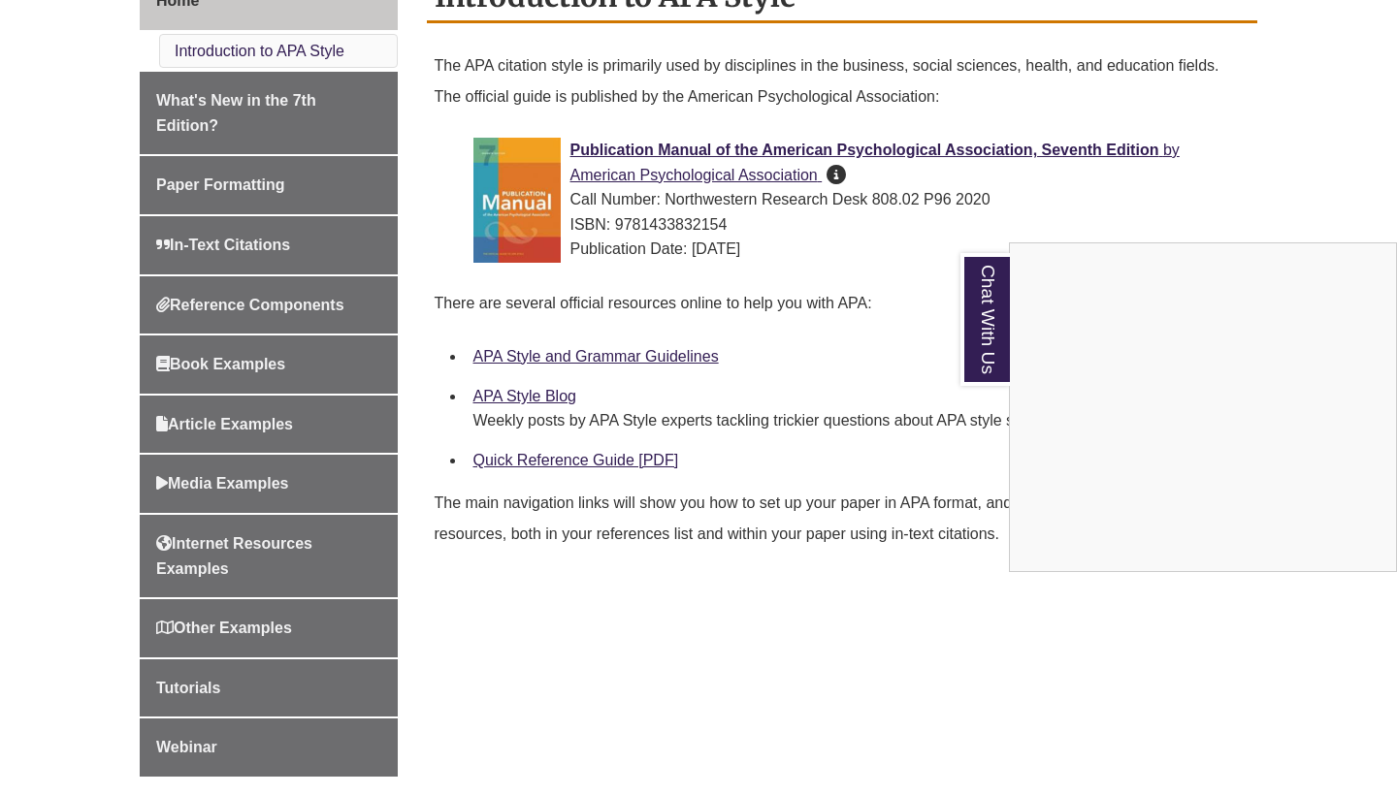
click at [338, 241] on div "Chat With Us" at bounding box center [698, 397] width 1397 height 795
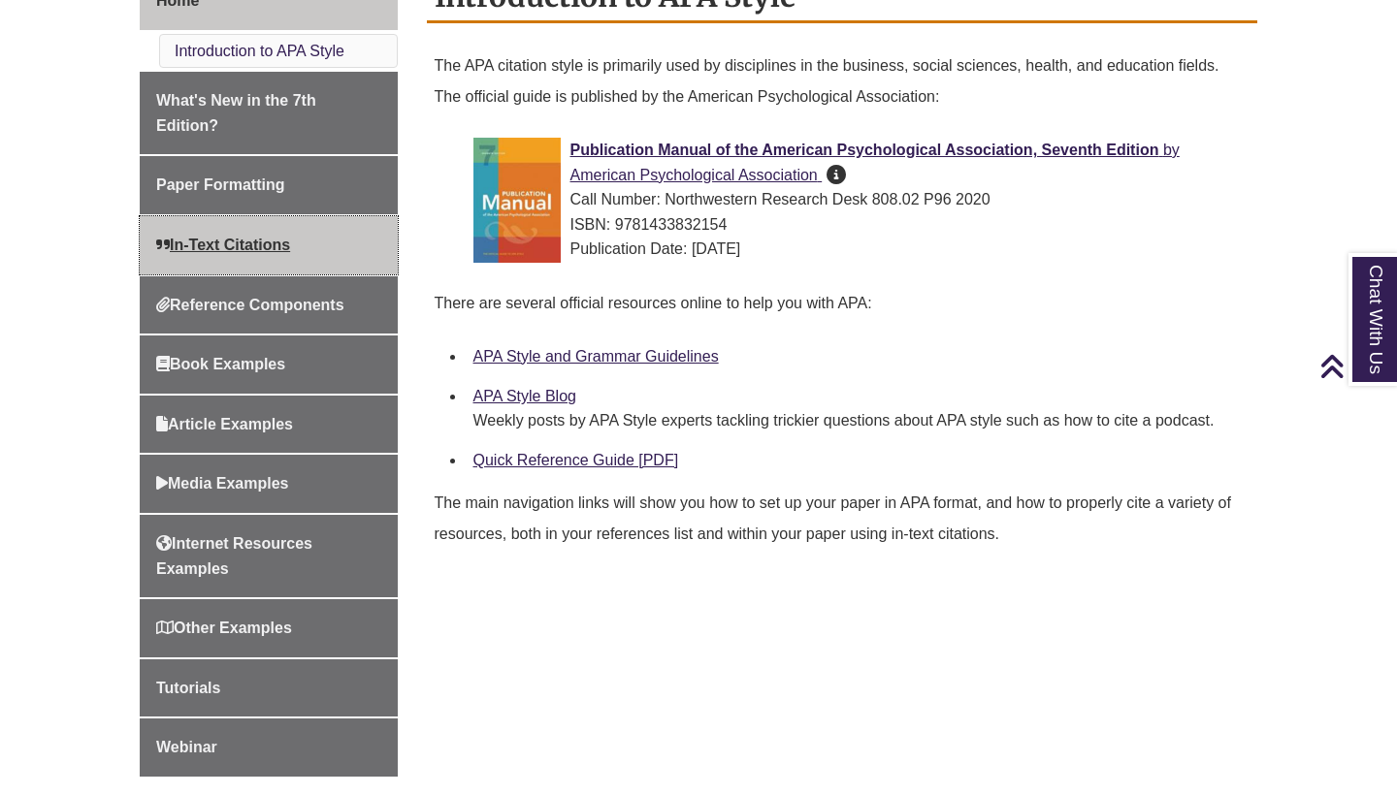
click at [310, 238] on link "In-Text Citations" at bounding box center [269, 245] width 258 height 58
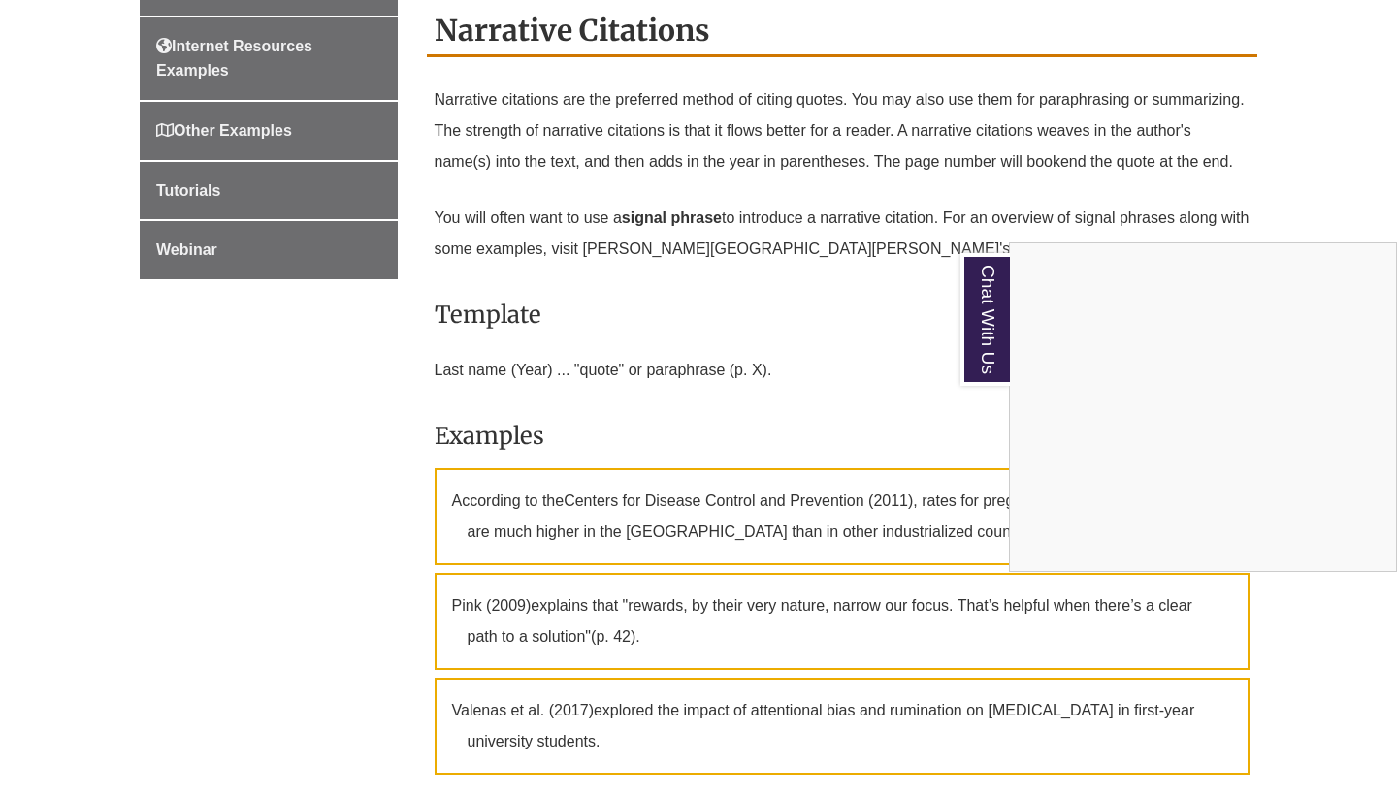
scroll to position [972, 0]
